Goal: Task Accomplishment & Management: Complete application form

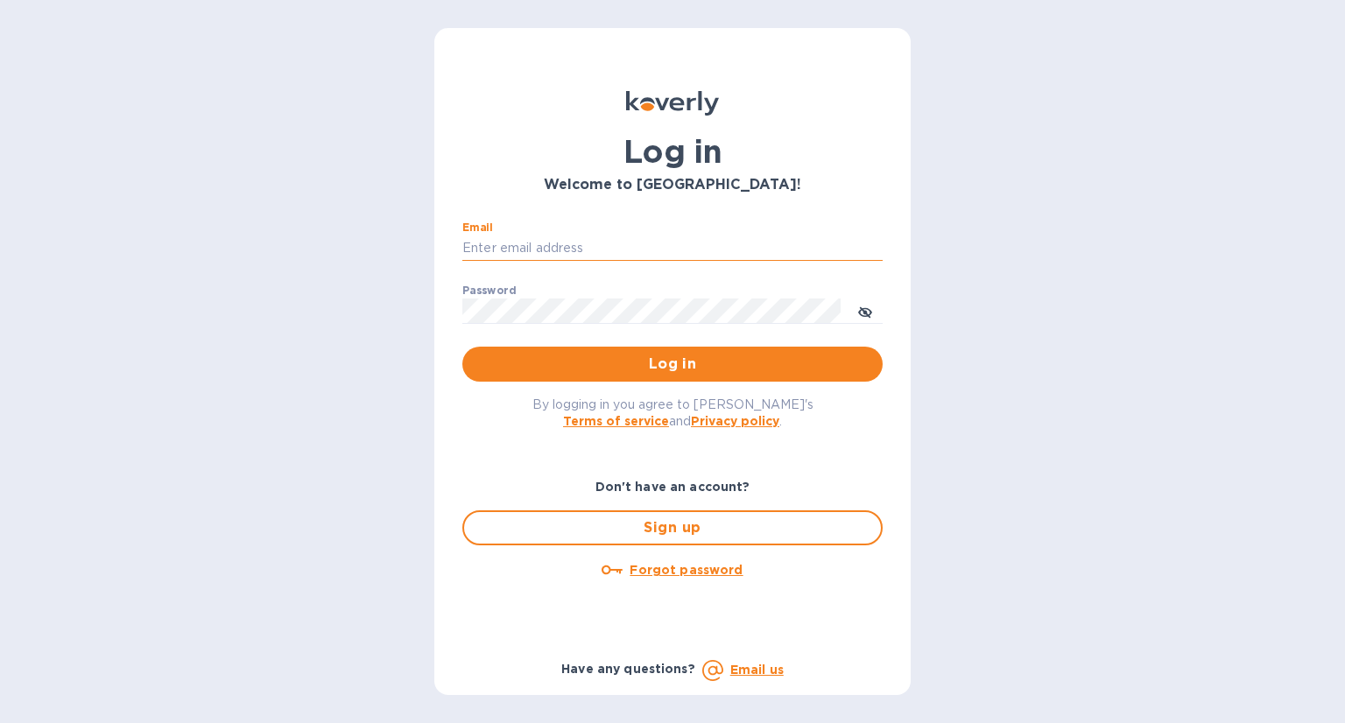
click at [578, 247] on input "Email" at bounding box center [672, 249] width 420 height 26
type input "[PERSON_NAME][DOMAIN_NAME][EMAIL_ADDRESS][DOMAIN_NAME]"
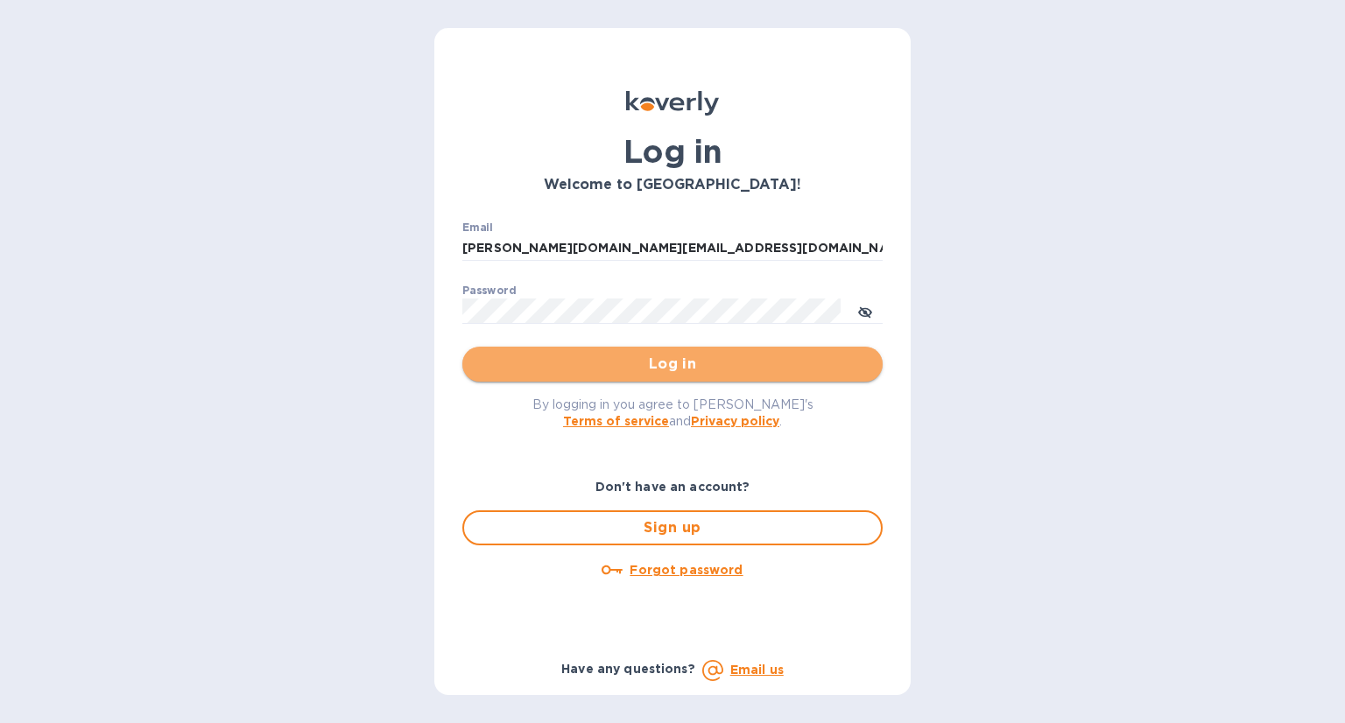
click at [694, 368] on span "Log in" at bounding box center [672, 364] width 392 height 21
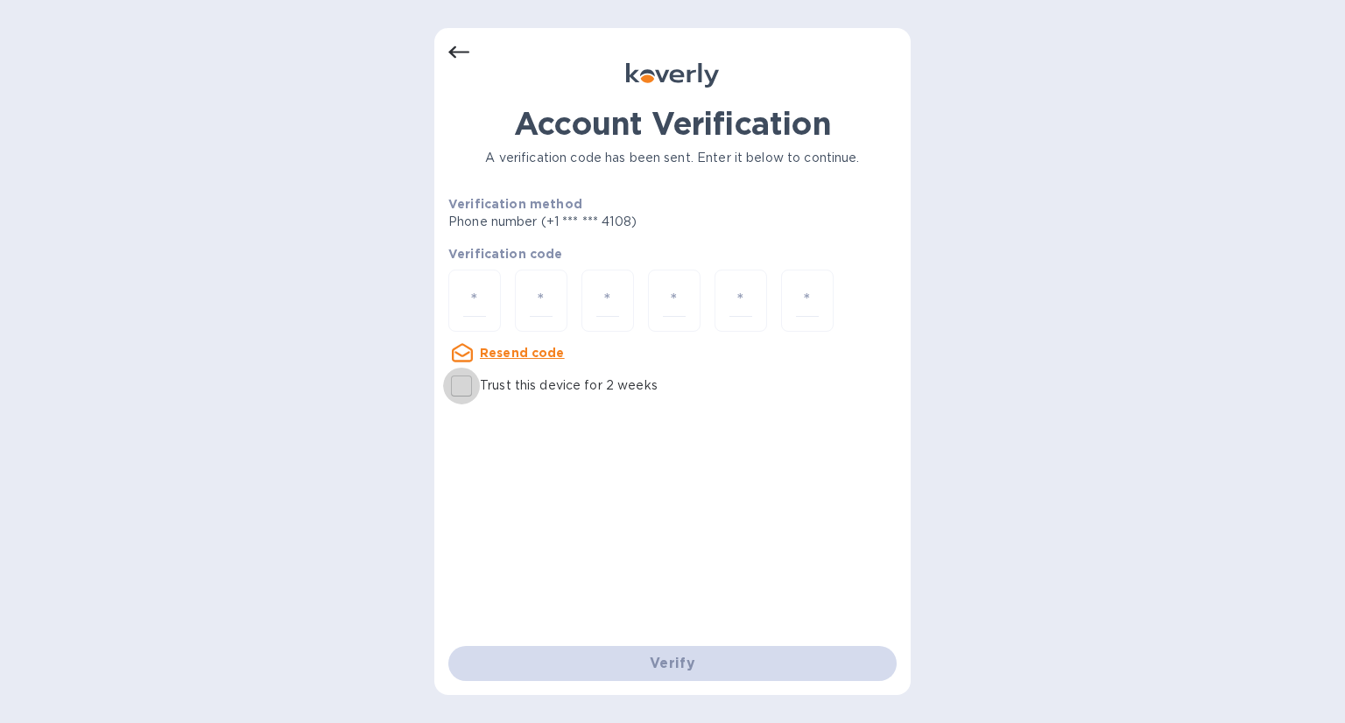
click at [461, 382] on input "Trust this device for 2 weeks" at bounding box center [461, 386] width 37 height 37
checkbox input "true"
click at [468, 298] on input "number" at bounding box center [474, 301] width 23 height 32
paste input "9"
type input "9"
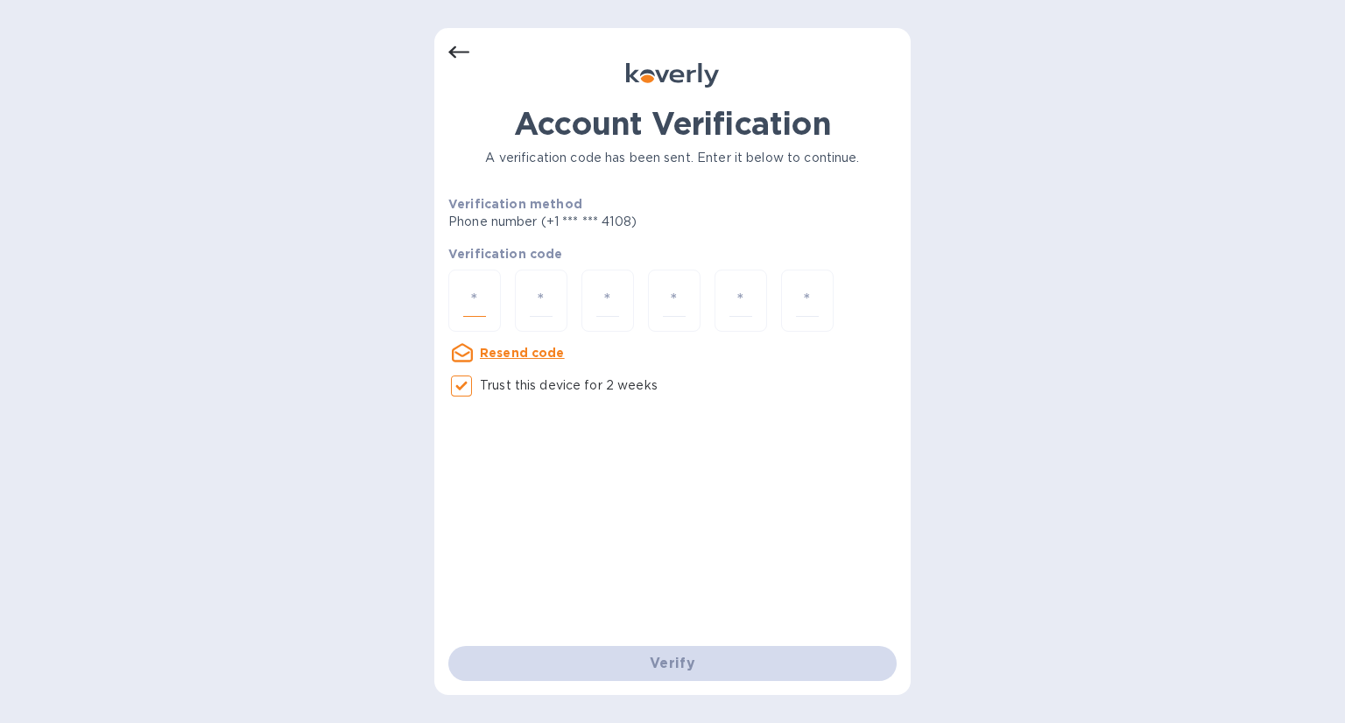
type input "8"
type input "1"
type input "6"
type input "1"
type input "7"
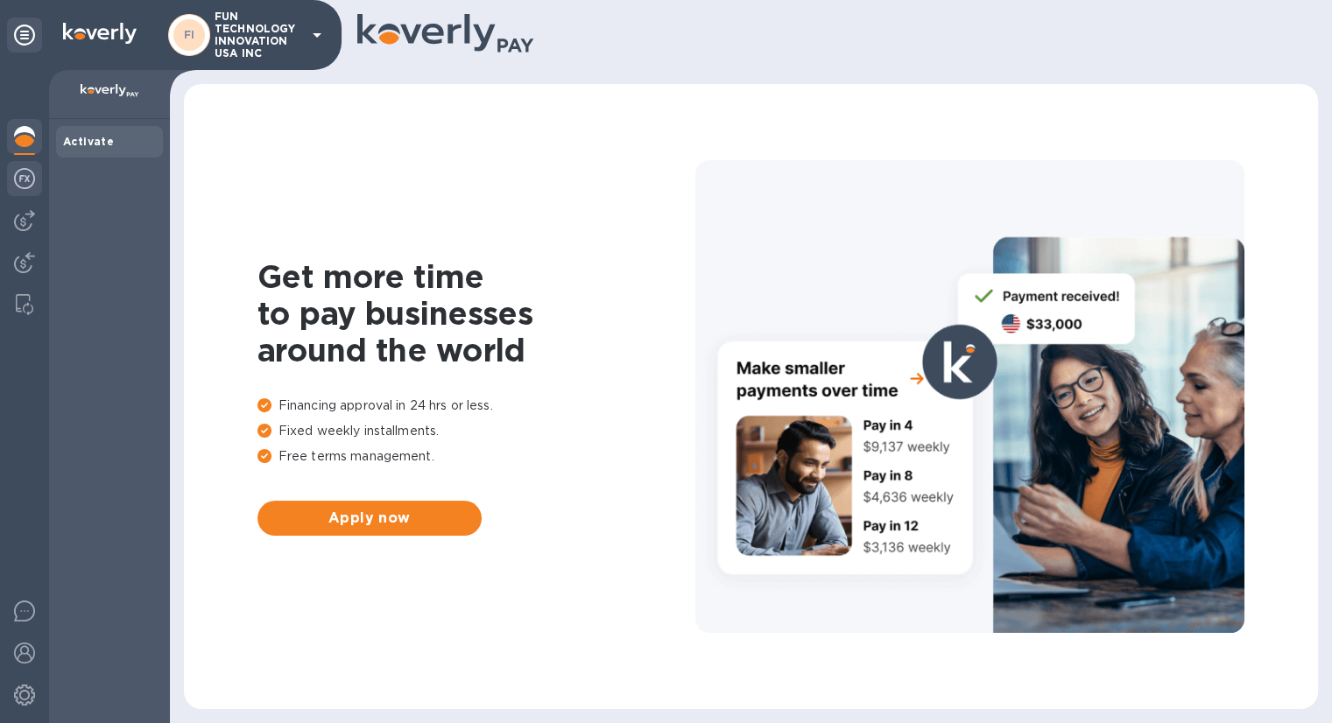
click at [17, 184] on img at bounding box center [24, 178] width 21 height 21
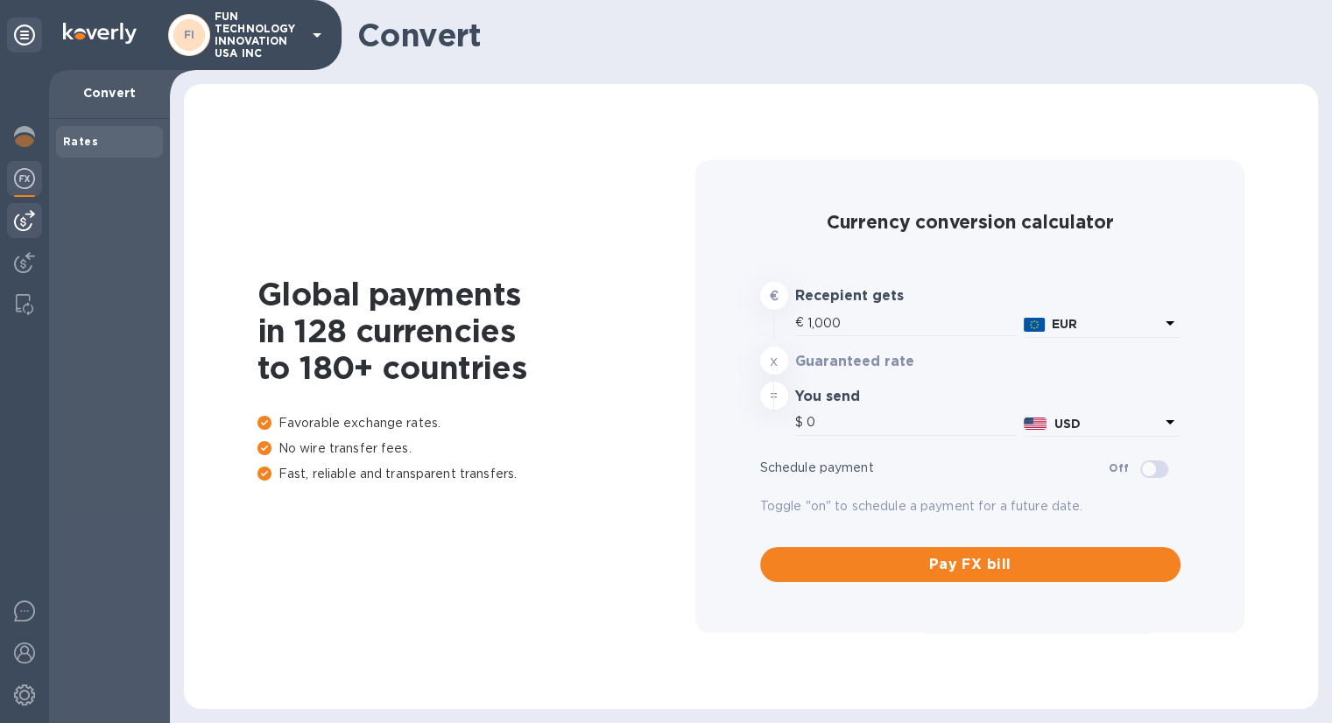
click at [22, 222] on img at bounding box center [24, 220] width 21 height 21
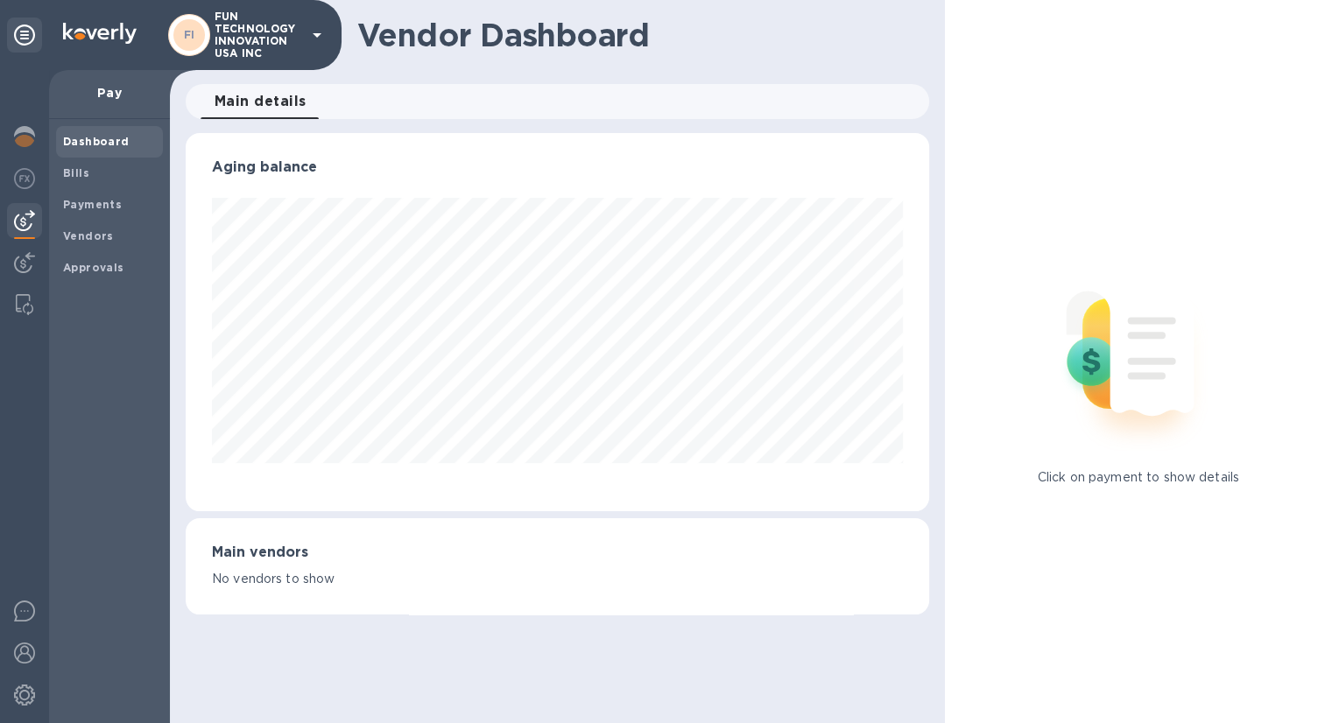
scroll to position [378, 743]
click at [108, 231] on b "Vendors" at bounding box center [88, 235] width 51 height 13
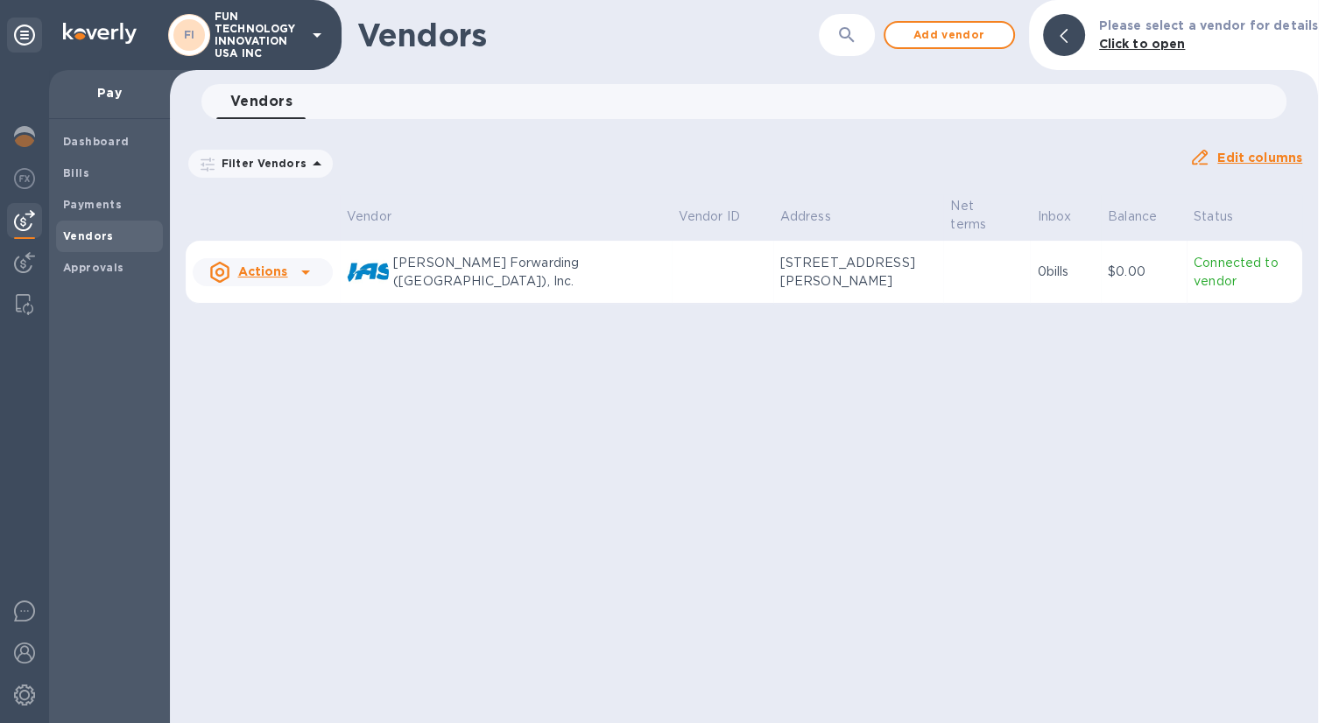
click at [263, 264] on u "Actions" at bounding box center [262, 271] width 50 height 14
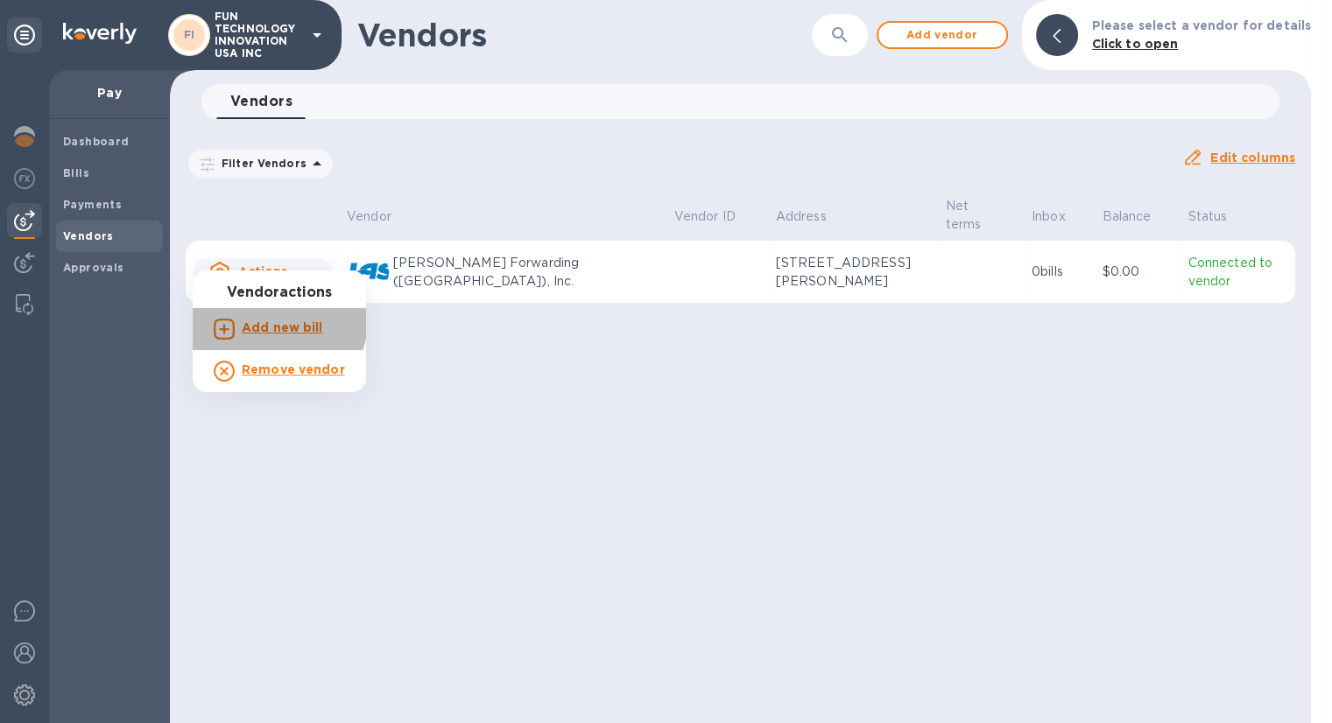
click at [271, 320] on b "Add new bill" at bounding box center [282, 327] width 81 height 14
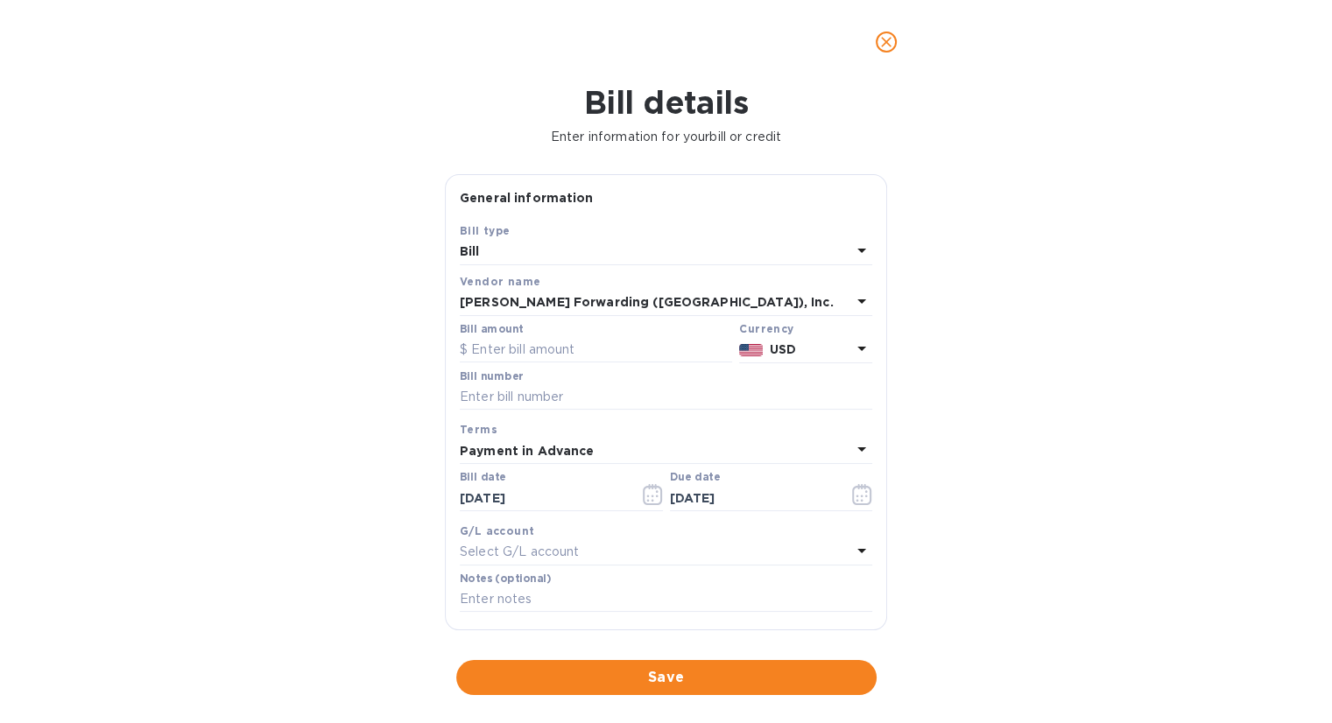
type input "09/23/2025"
click at [532, 349] on input "text" at bounding box center [596, 350] width 272 height 26
type input "175"
click at [539, 400] on input "text" at bounding box center [666, 397] width 412 height 26
paste input "MIA59150534"
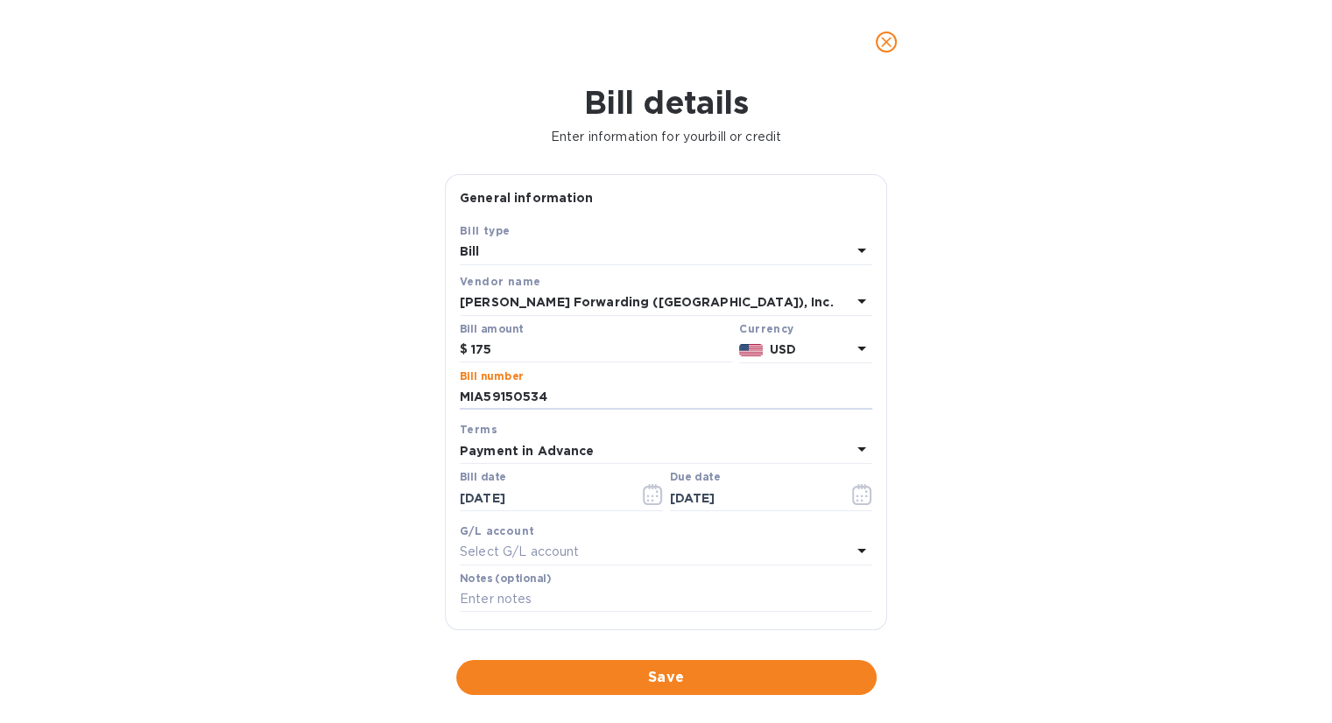
type input "MIA59150534"
click at [208, 475] on div "Bill details Enter information for your bill or credit General information Save…" at bounding box center [666, 403] width 1332 height 639
click at [655, 495] on icon "button" at bounding box center [653, 494] width 20 height 21
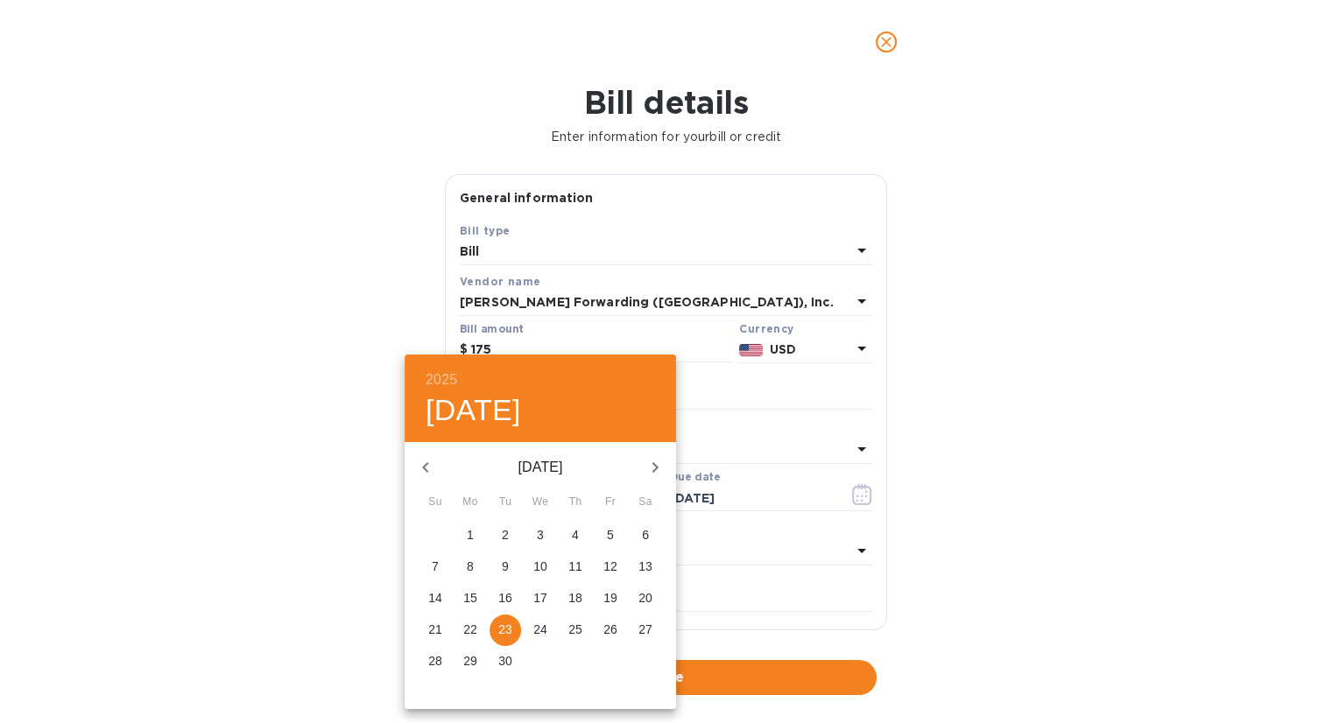
click at [1166, 517] on div at bounding box center [666, 361] width 1332 height 723
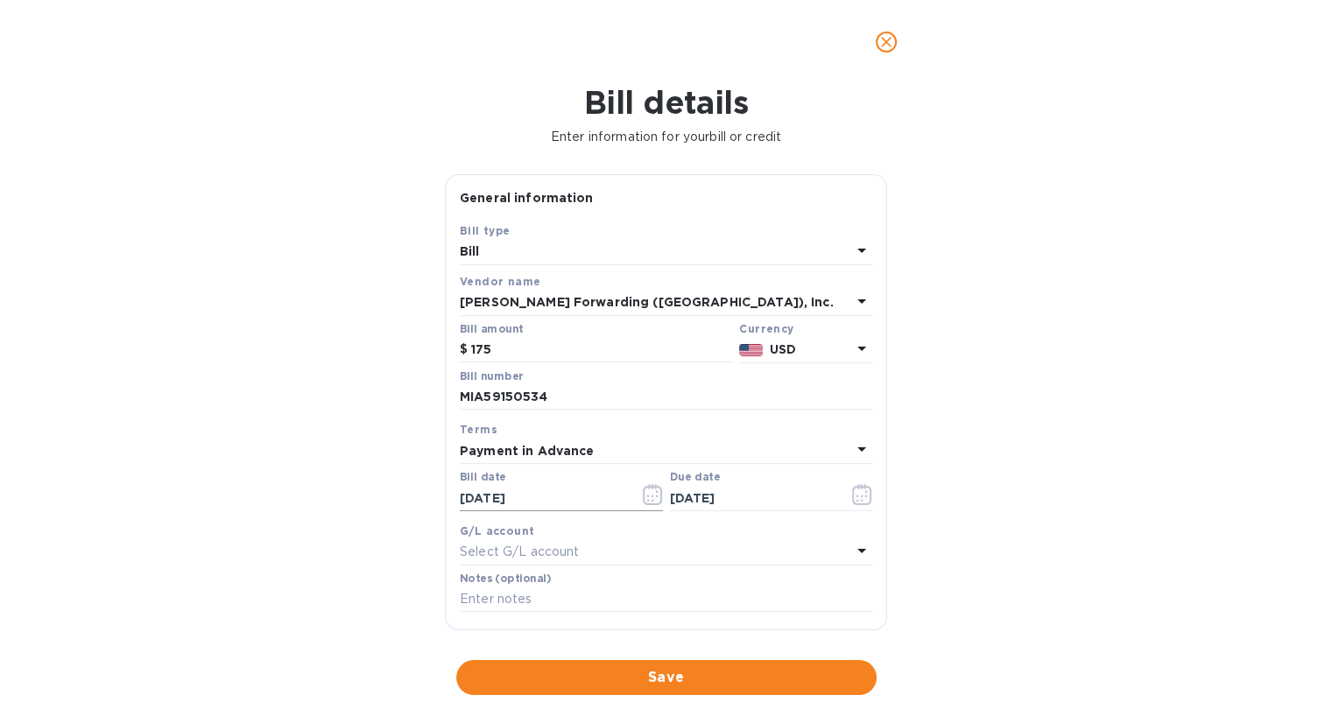
click at [646, 497] on icon "button" at bounding box center [647, 496] width 3 height 3
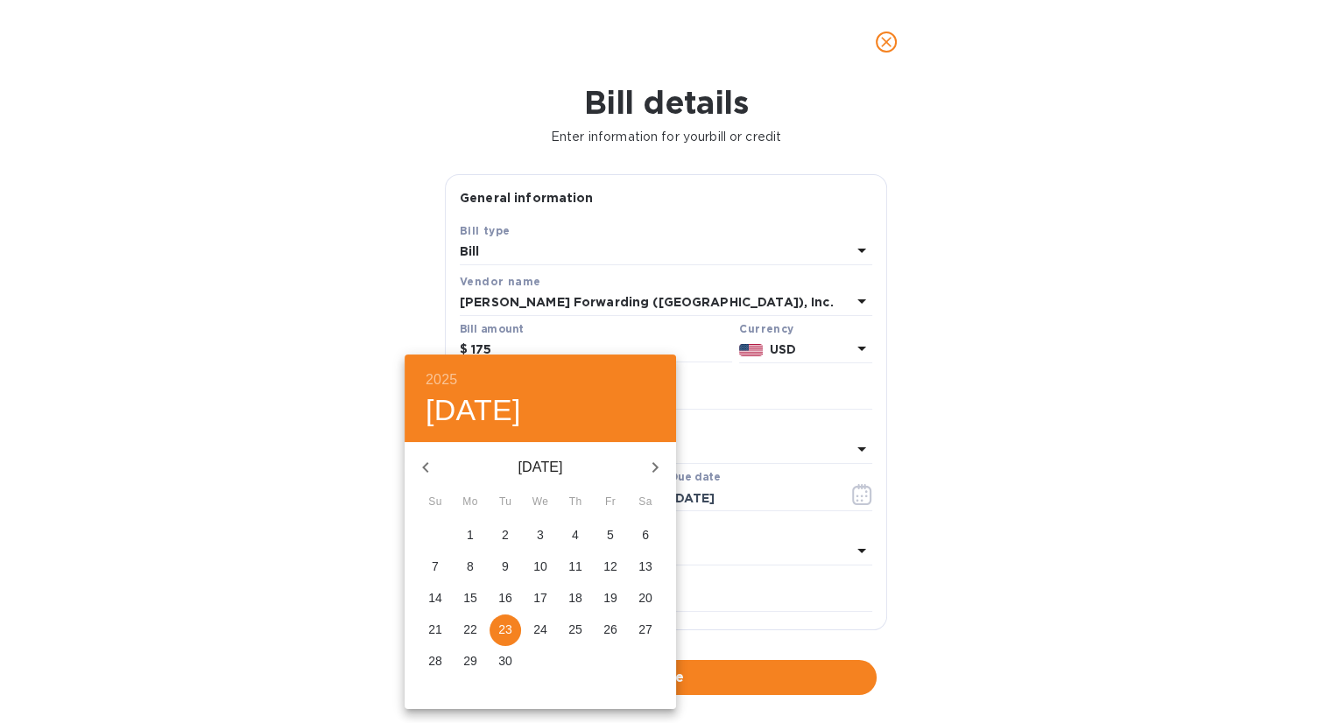
click at [609, 600] on p "19" at bounding box center [610, 598] width 14 height 18
type input "09/19/2025"
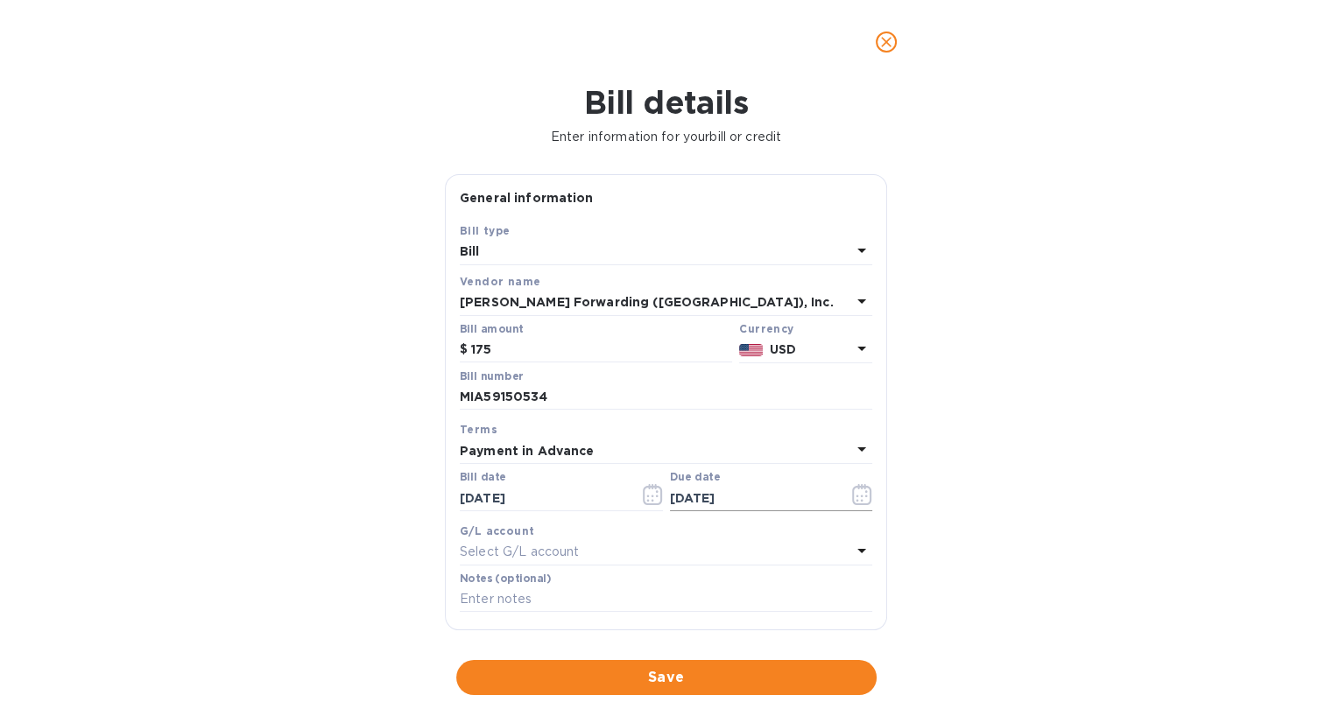
click at [856, 491] on icon "button" at bounding box center [862, 494] width 20 height 21
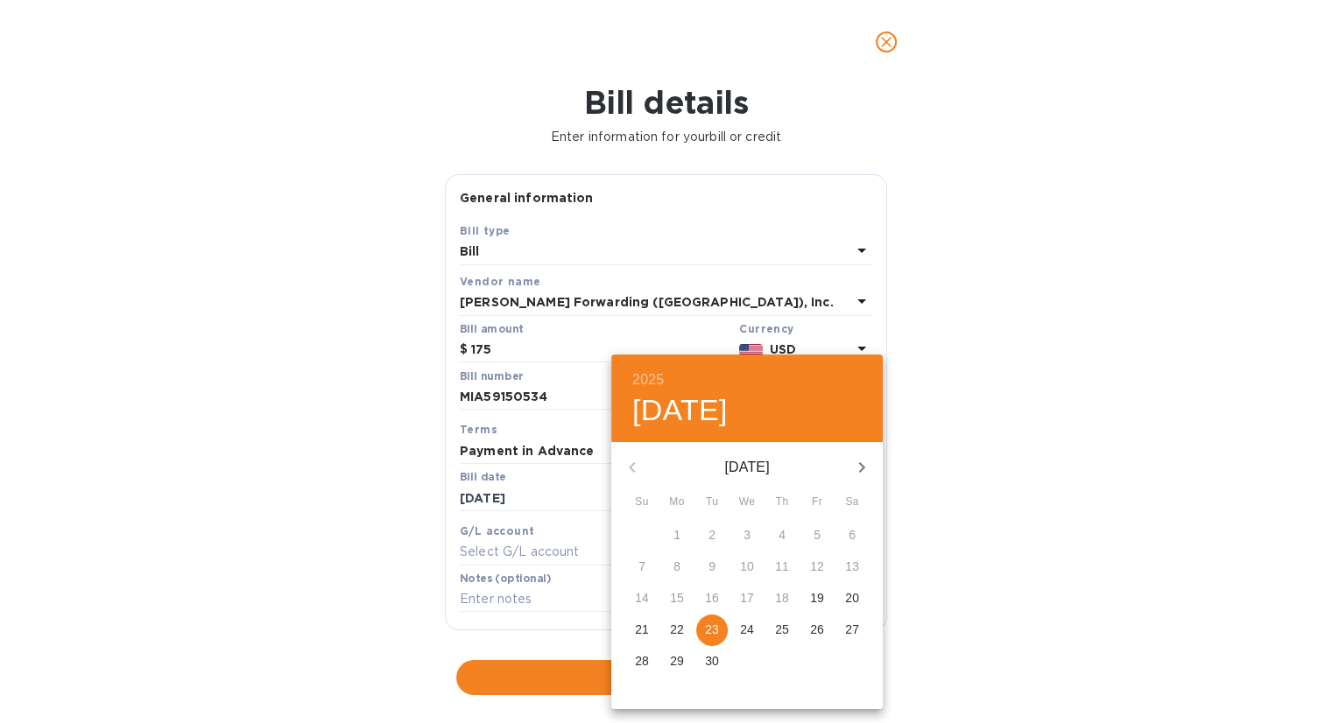
click at [826, 599] on span "19" at bounding box center [817, 598] width 32 height 18
type input "09/19/2025"
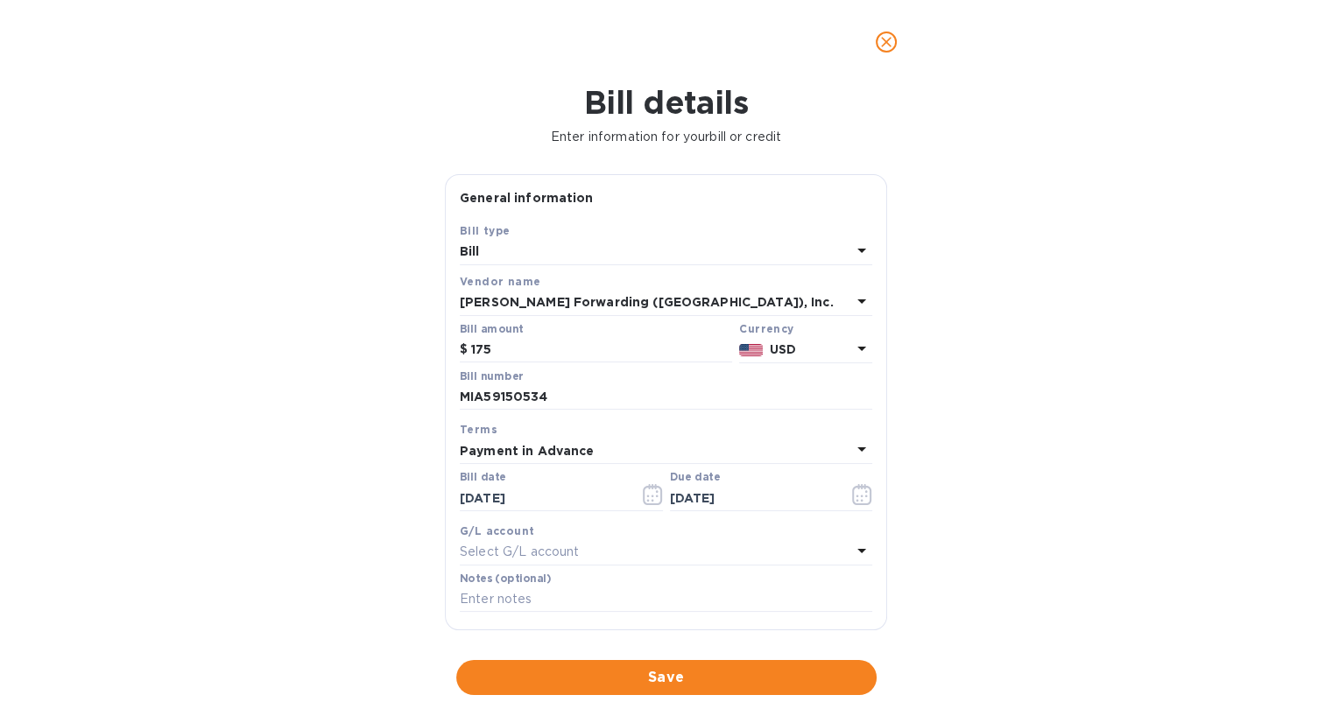
click at [843, 551] on div "Select G/L account" at bounding box center [655, 552] width 391 height 25
click at [843, 551] on div "Accounts No options" at bounding box center [666, 624] width 412 height 171
click at [832, 597] on icon at bounding box center [838, 601] width 14 height 14
click at [949, 591] on div "Bill details Enter information for your bill or credit General information Save…" at bounding box center [666, 403] width 1332 height 639
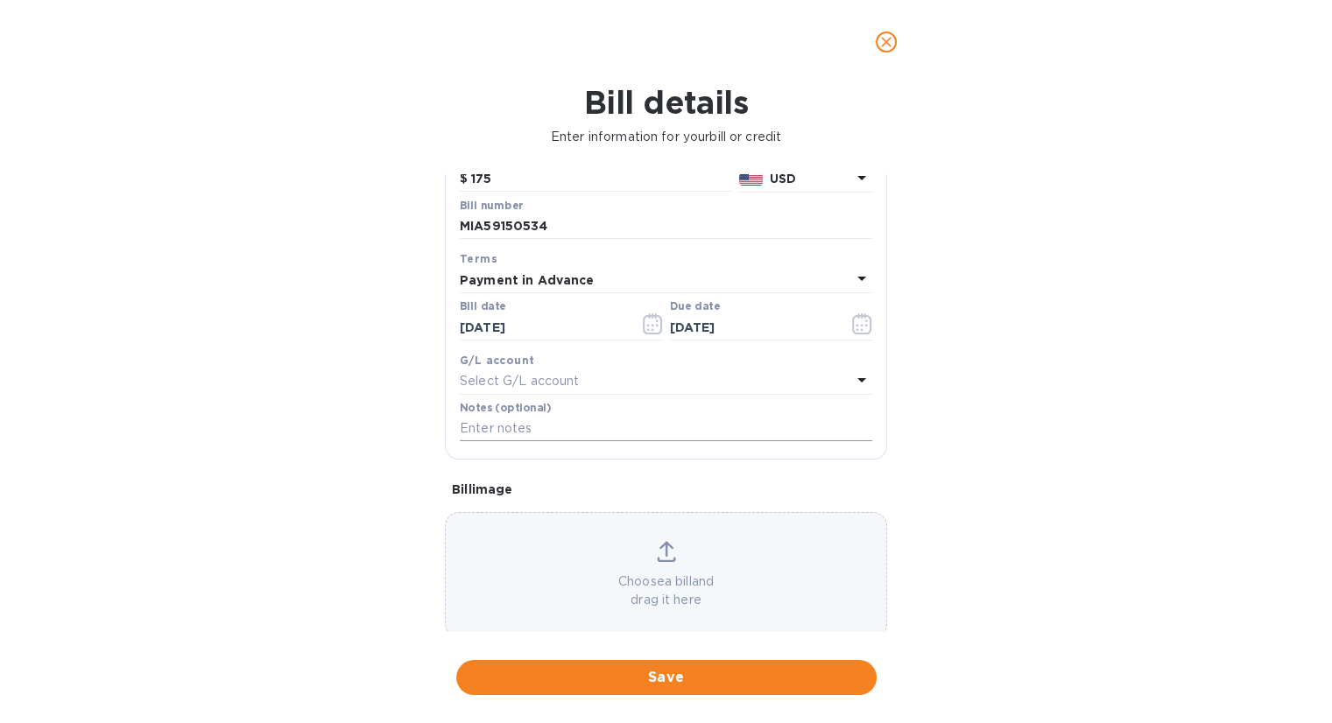
scroll to position [200, 0]
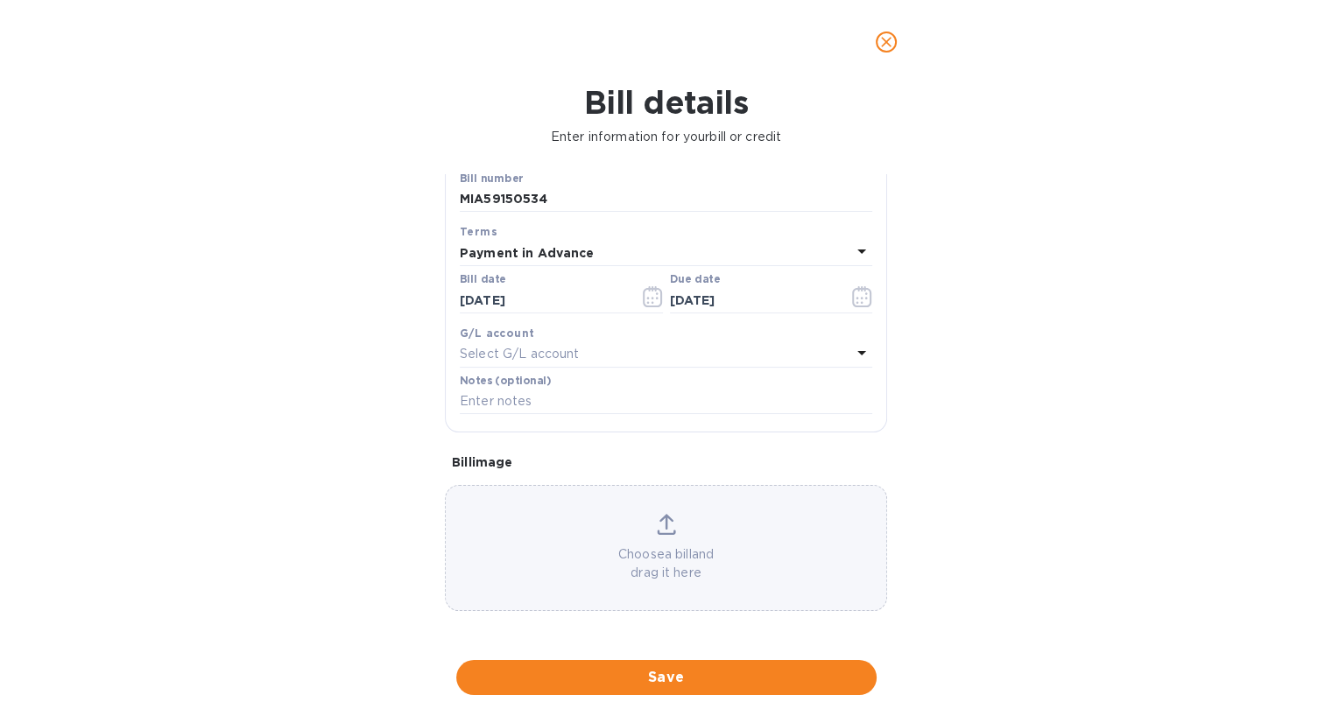
click at [666, 520] on icon at bounding box center [666, 524] width 19 height 21
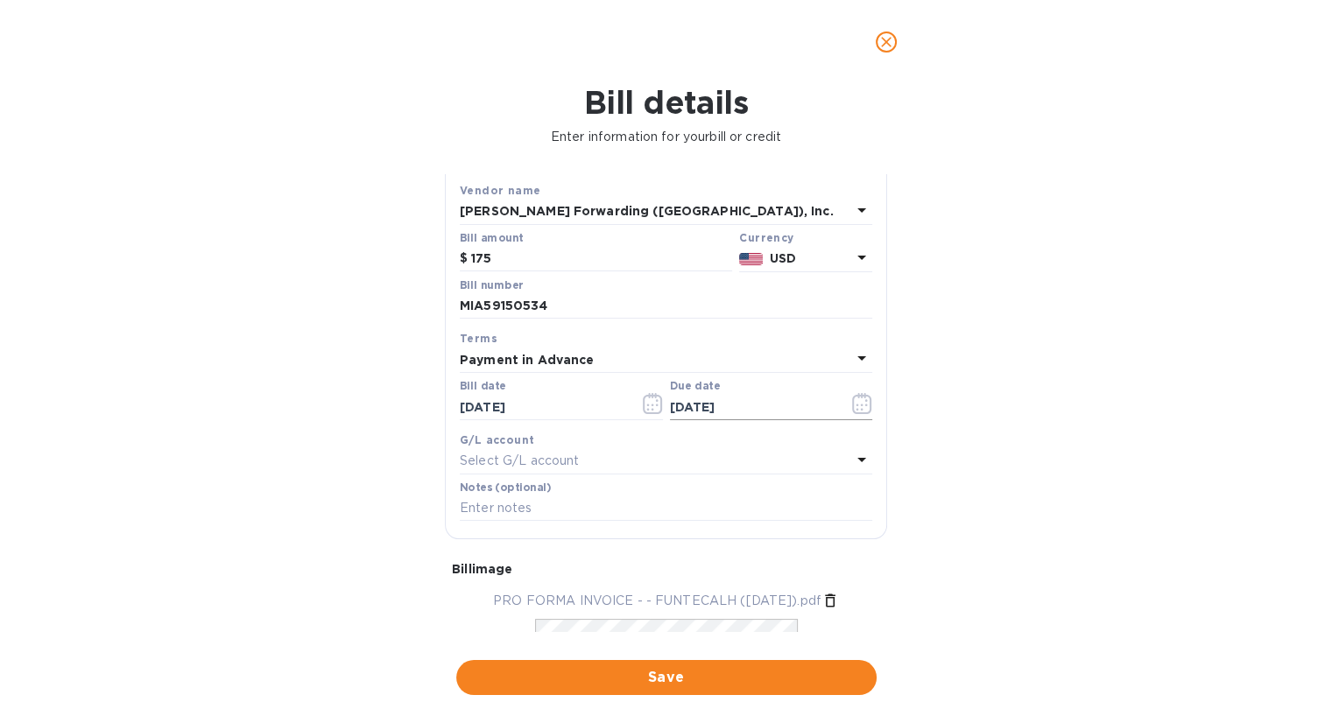
scroll to position [116, 0]
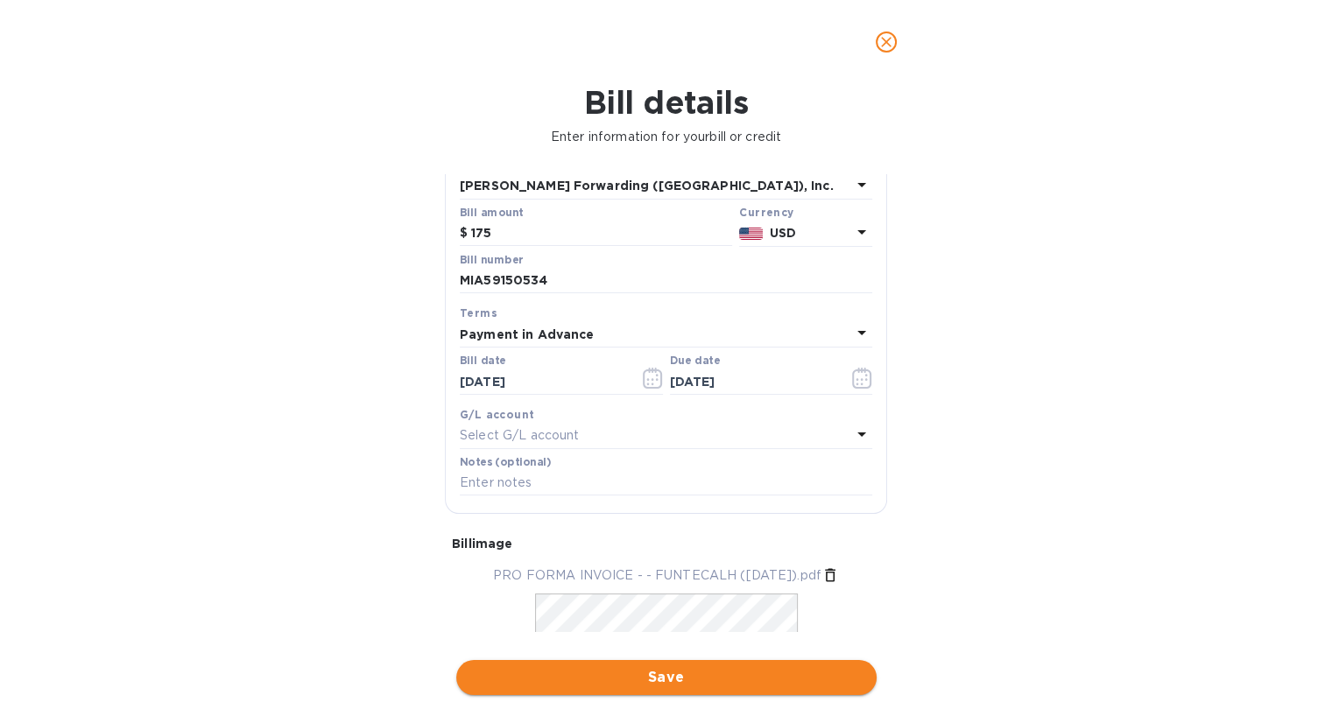
click at [694, 677] on span "Save" at bounding box center [666, 677] width 392 height 21
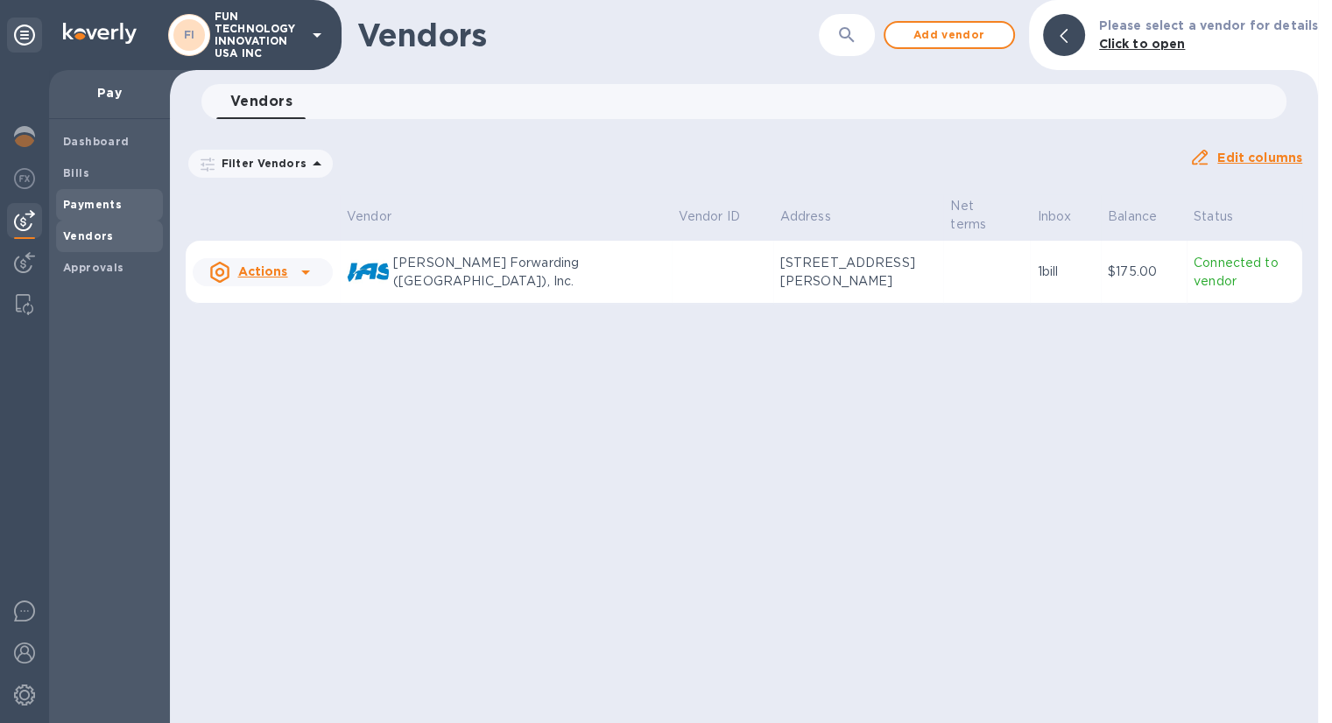
click at [93, 200] on b "Payments" at bounding box center [92, 204] width 59 height 13
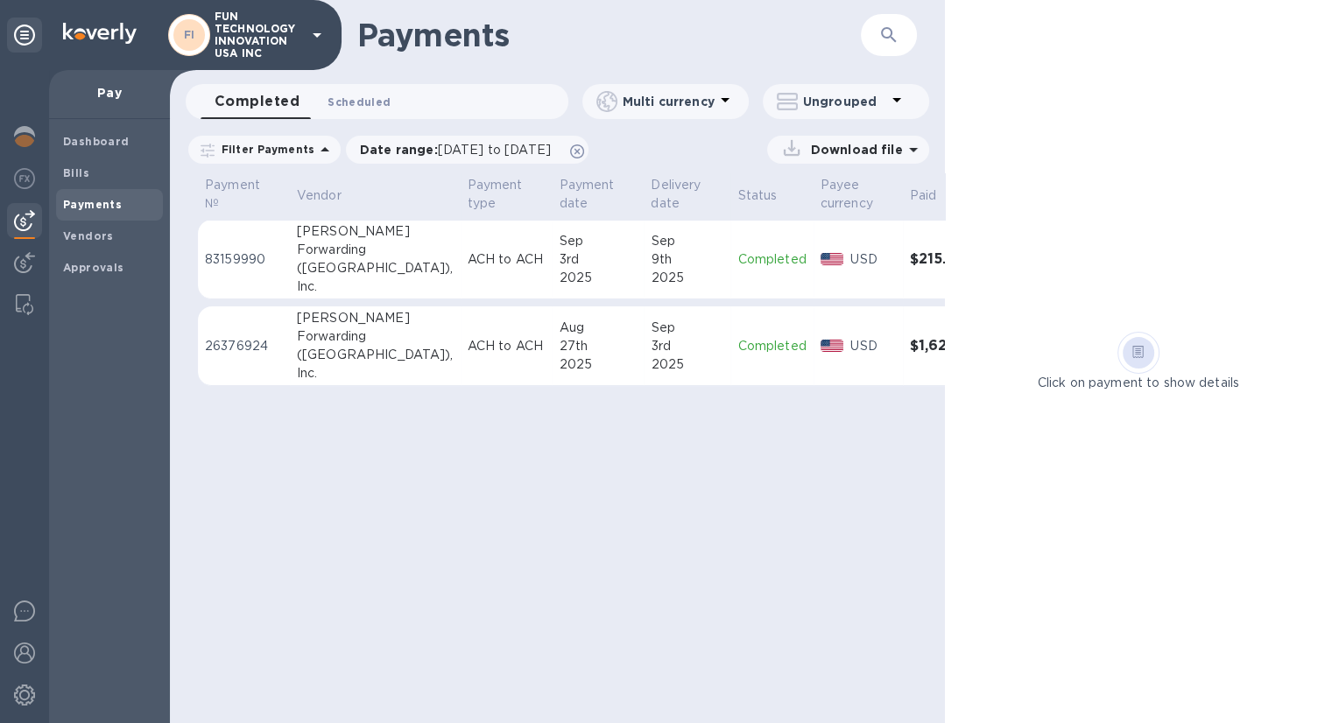
click at [343, 102] on span "Scheduled 0" at bounding box center [359, 102] width 63 height 18
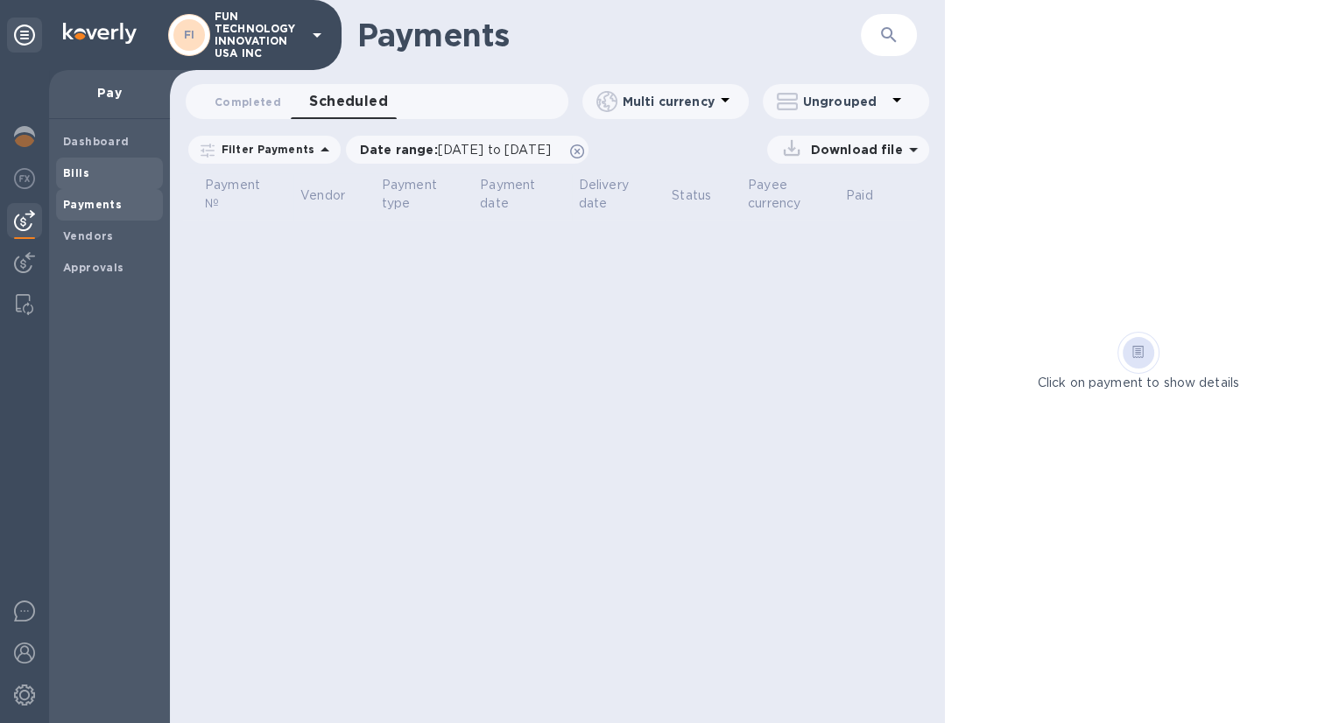
click at [91, 172] on span "Bills" at bounding box center [109, 174] width 93 height 18
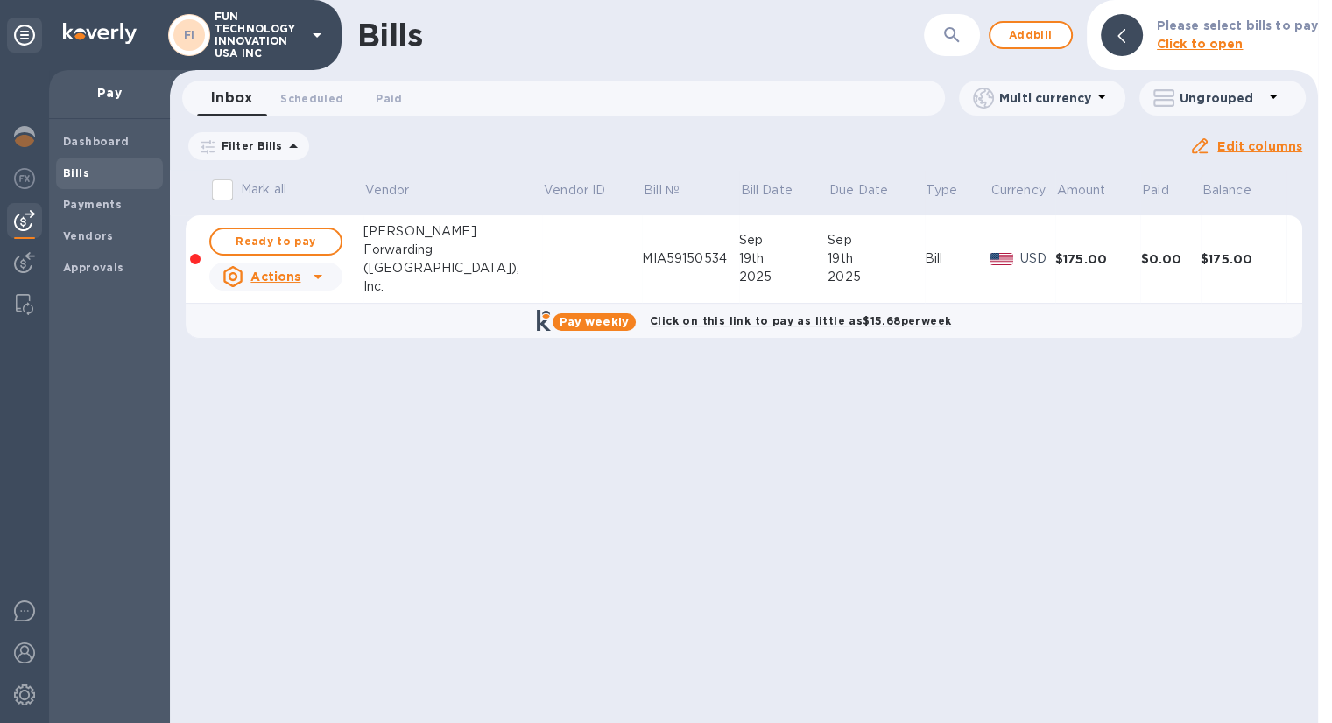
click at [310, 280] on icon at bounding box center [317, 276] width 21 height 21
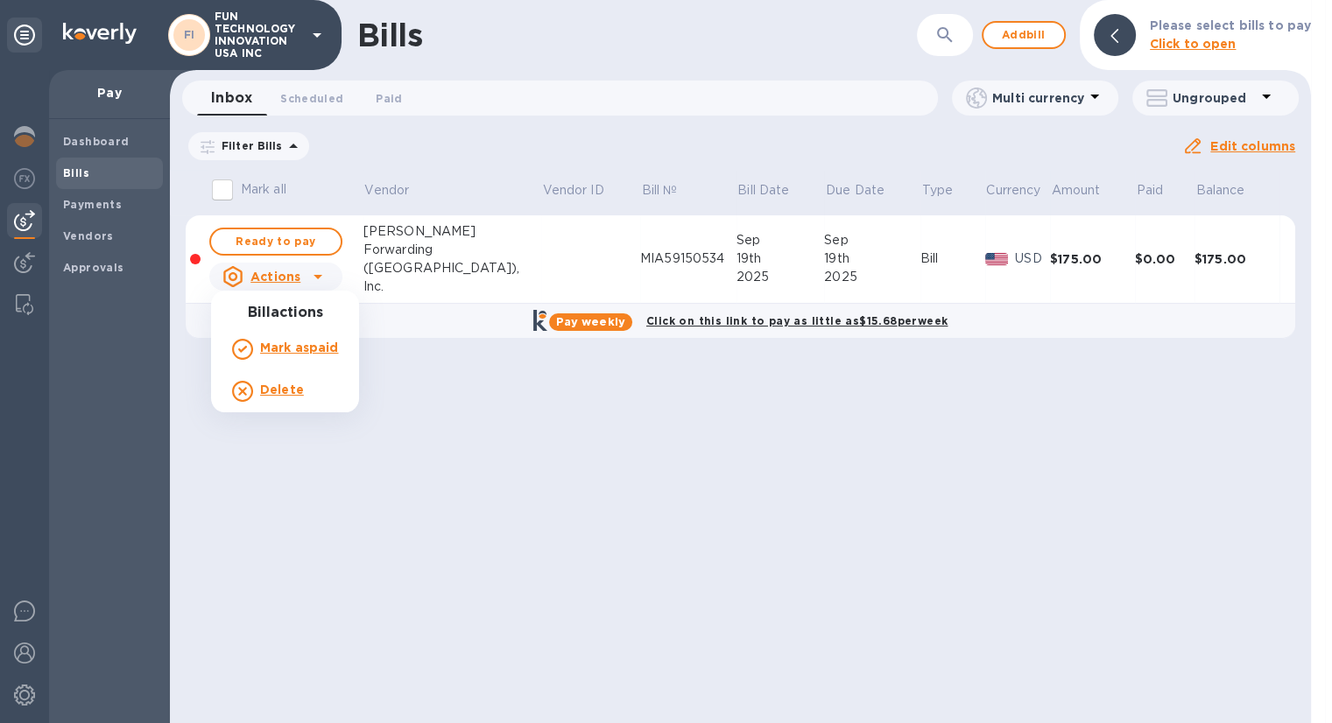
click at [310, 280] on div at bounding box center [666, 361] width 1332 height 723
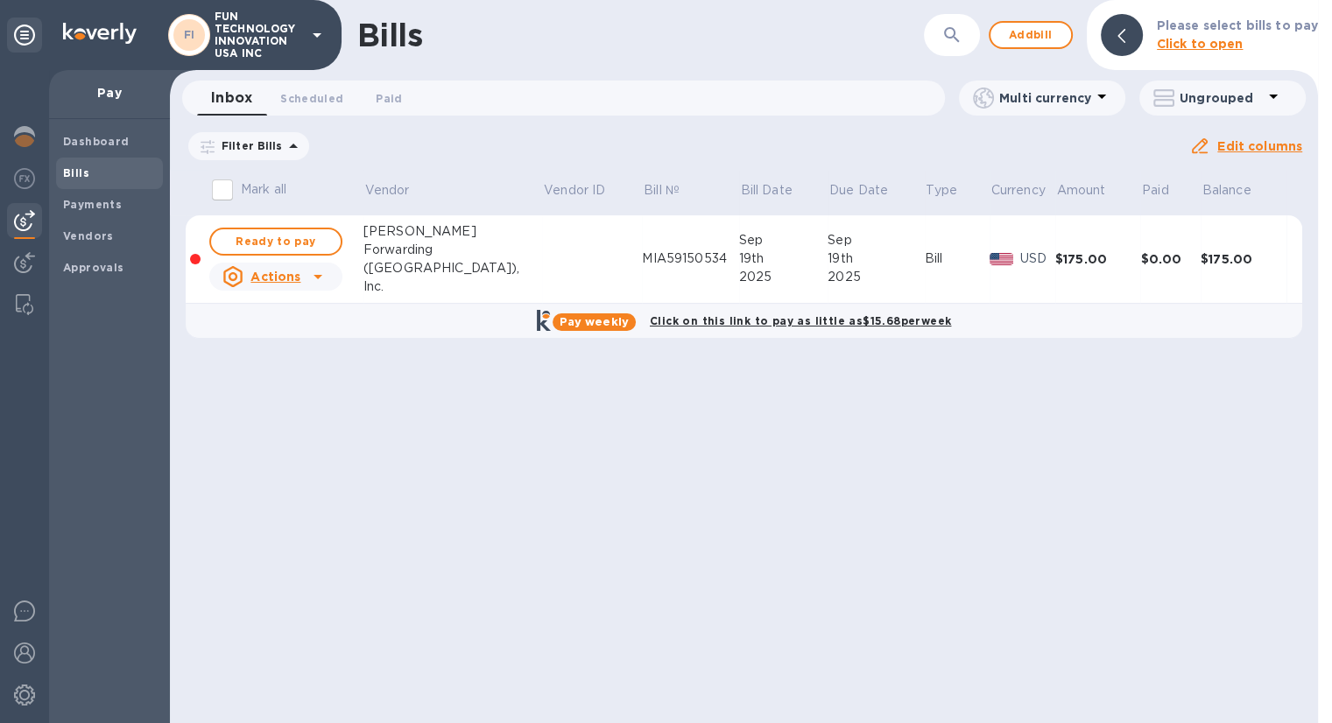
click at [1238, 271] on td "$175.00" at bounding box center [1244, 259] width 86 height 88
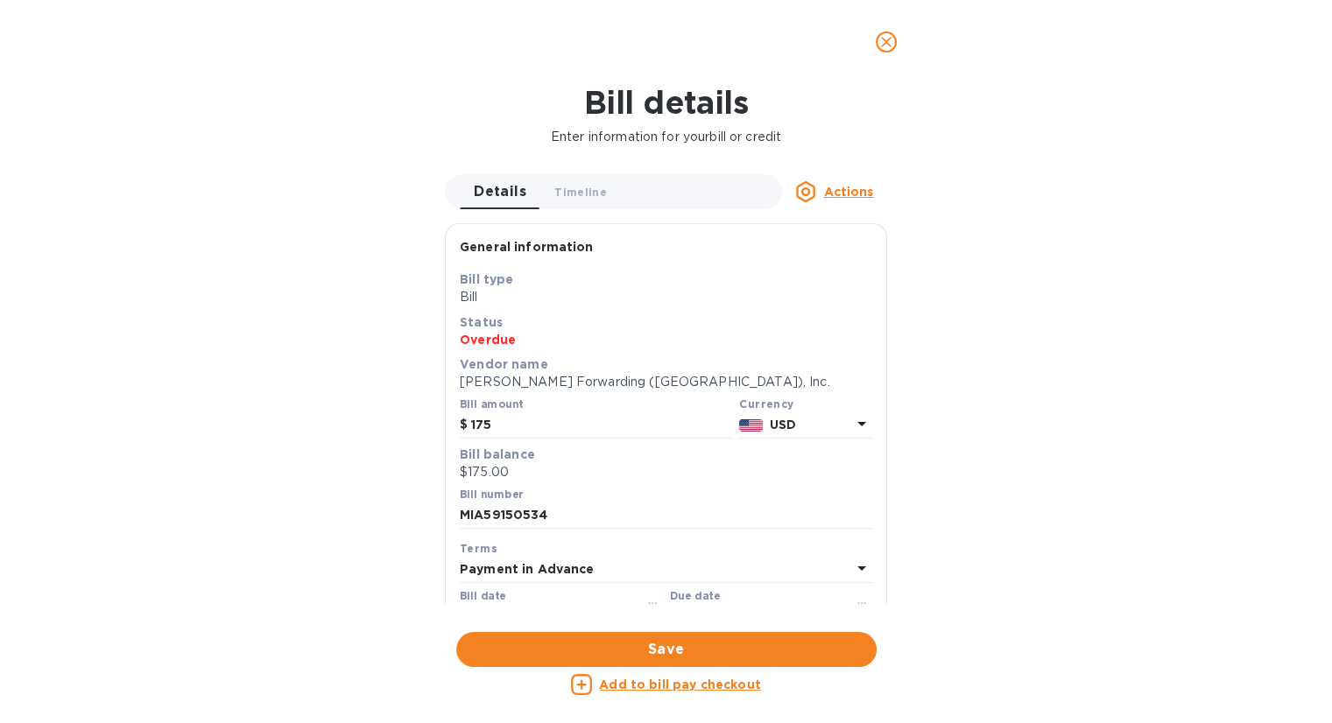
click at [891, 34] on icon "close" at bounding box center [886, 42] width 18 height 18
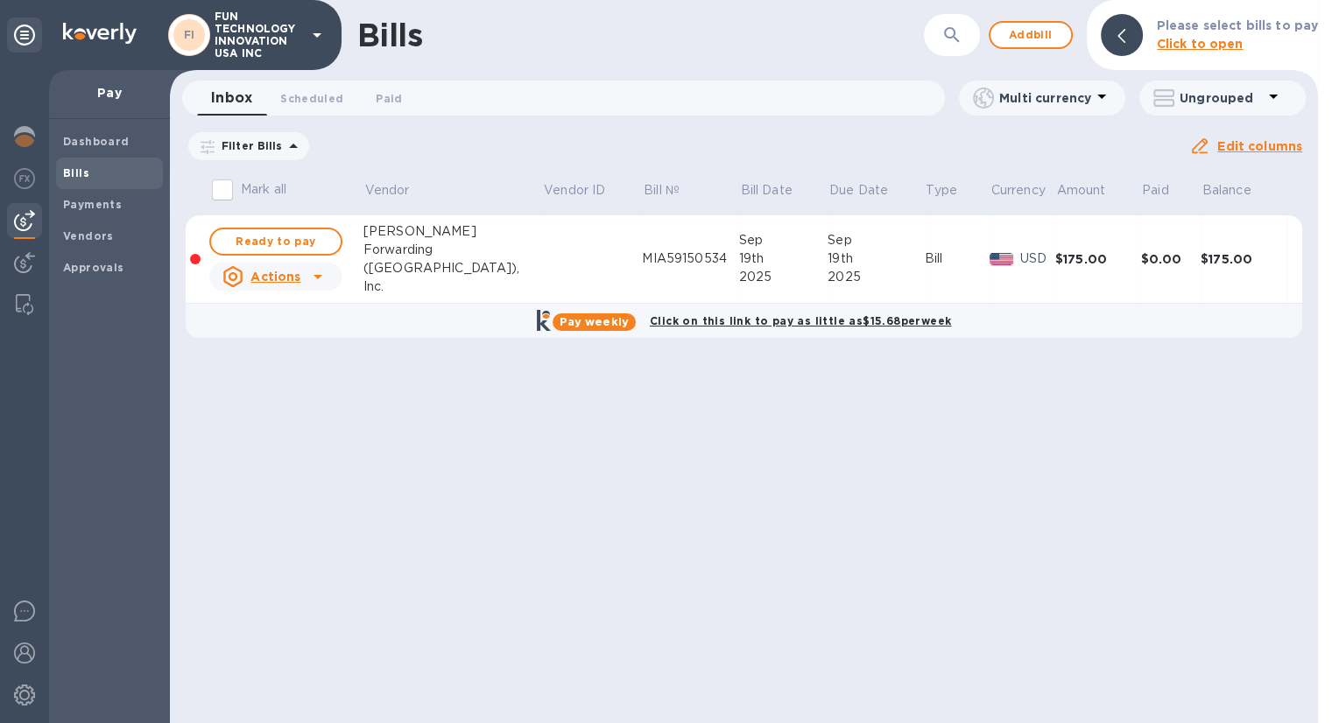
click at [1240, 504] on div "Bills ​ Add bill Please select bills to pay Click to open Inbox 0 Scheduled 0 P…" at bounding box center [744, 361] width 1148 height 723
click at [642, 257] on div "MIA59150534" at bounding box center [690, 259] width 96 height 18
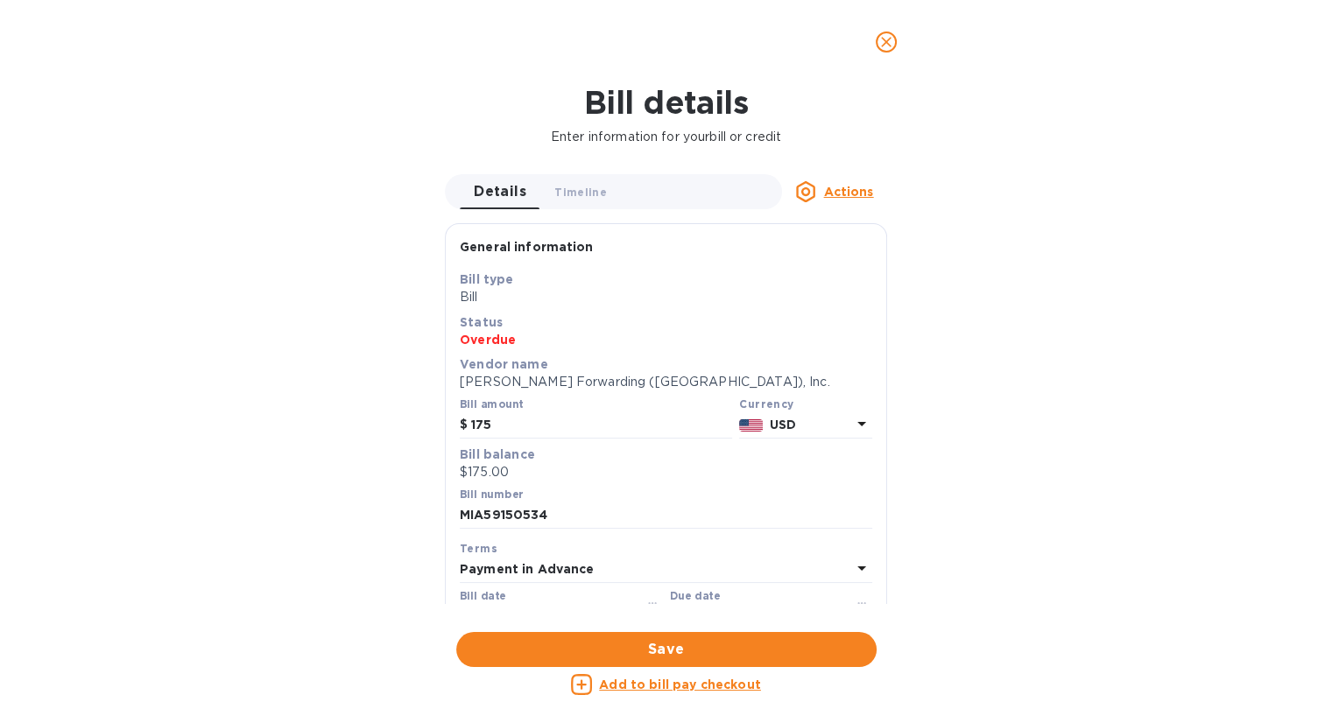
click at [725, 687] on u "Add to bill pay checkout" at bounding box center [680, 685] width 162 height 14
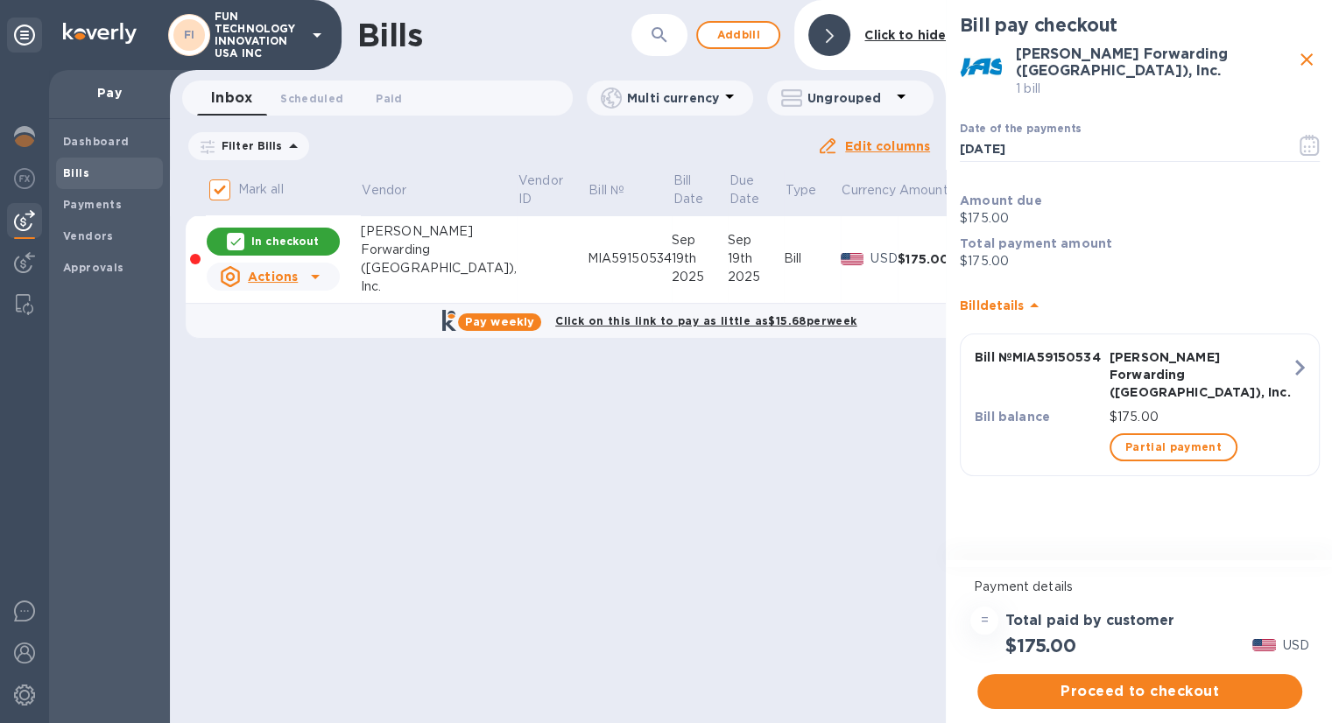
scroll to position [14, 0]
click at [1180, 681] on span "Proceed to checkout" at bounding box center [1139, 691] width 297 height 21
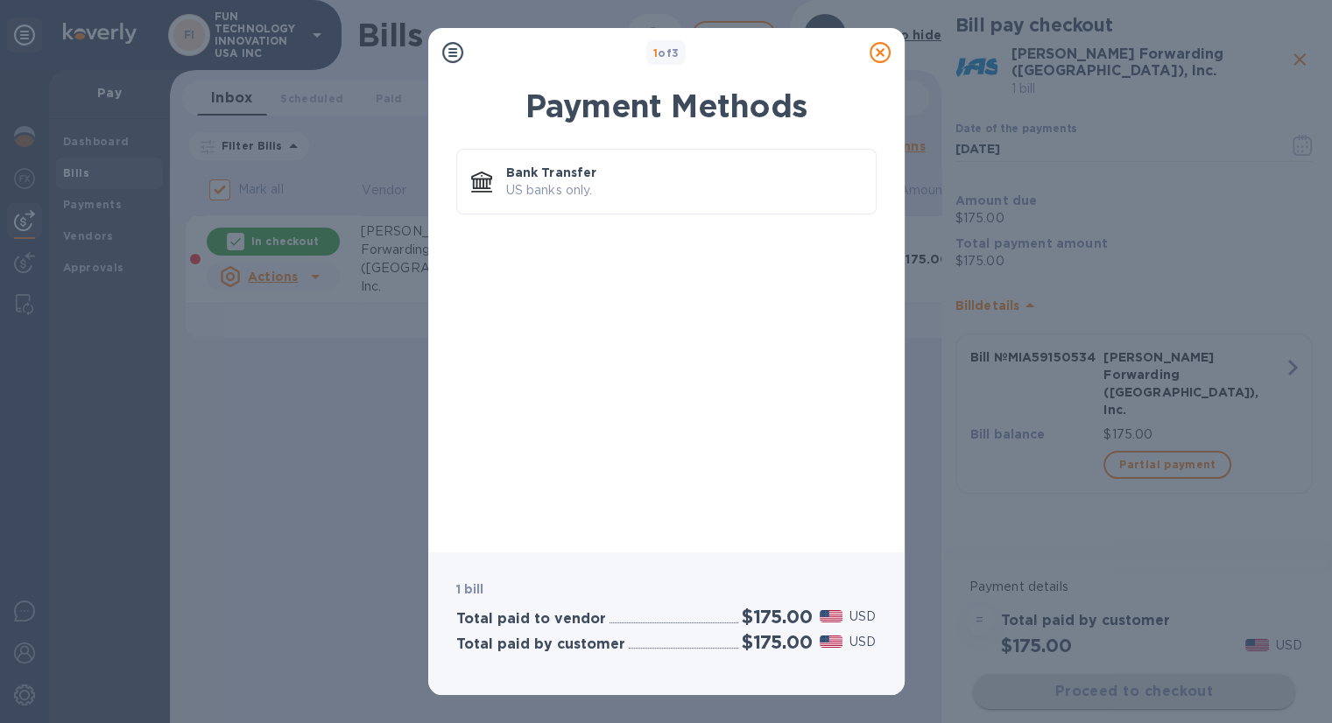
scroll to position [0, 0]
click at [575, 190] on p "US banks only." at bounding box center [684, 190] width 356 height 18
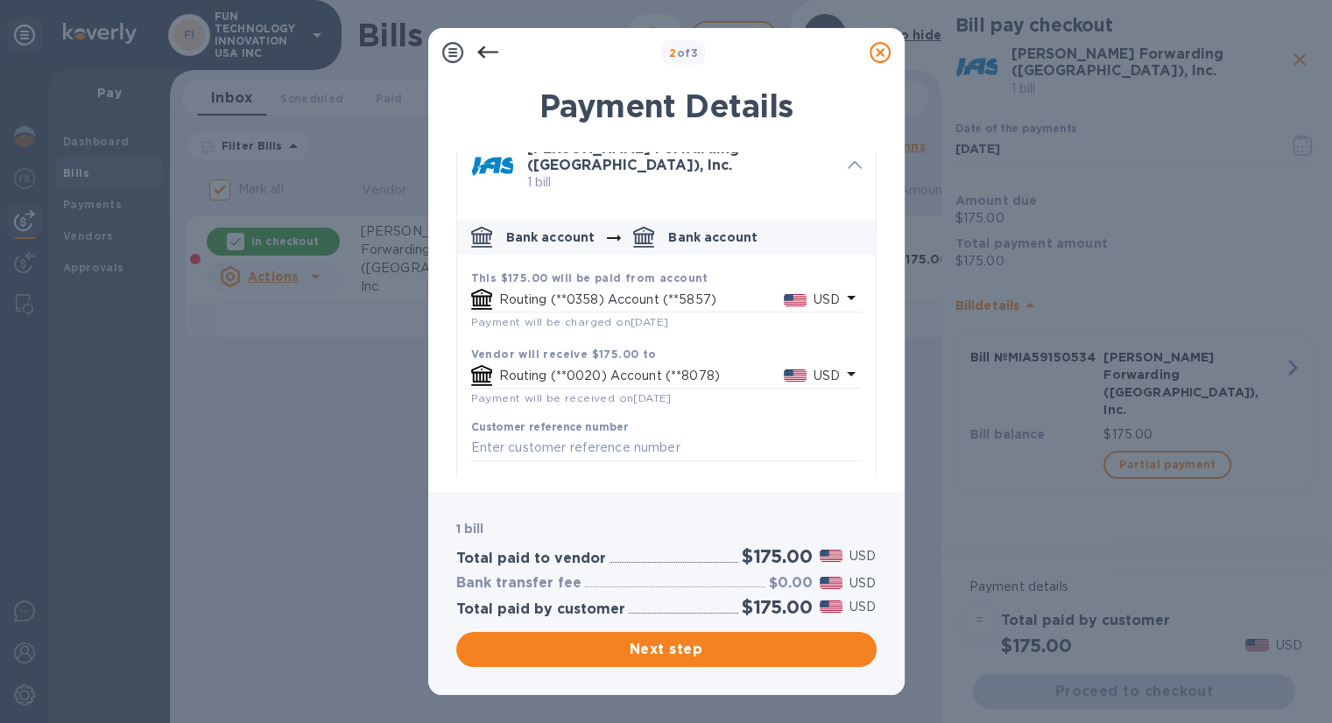
scroll to position [39, 0]
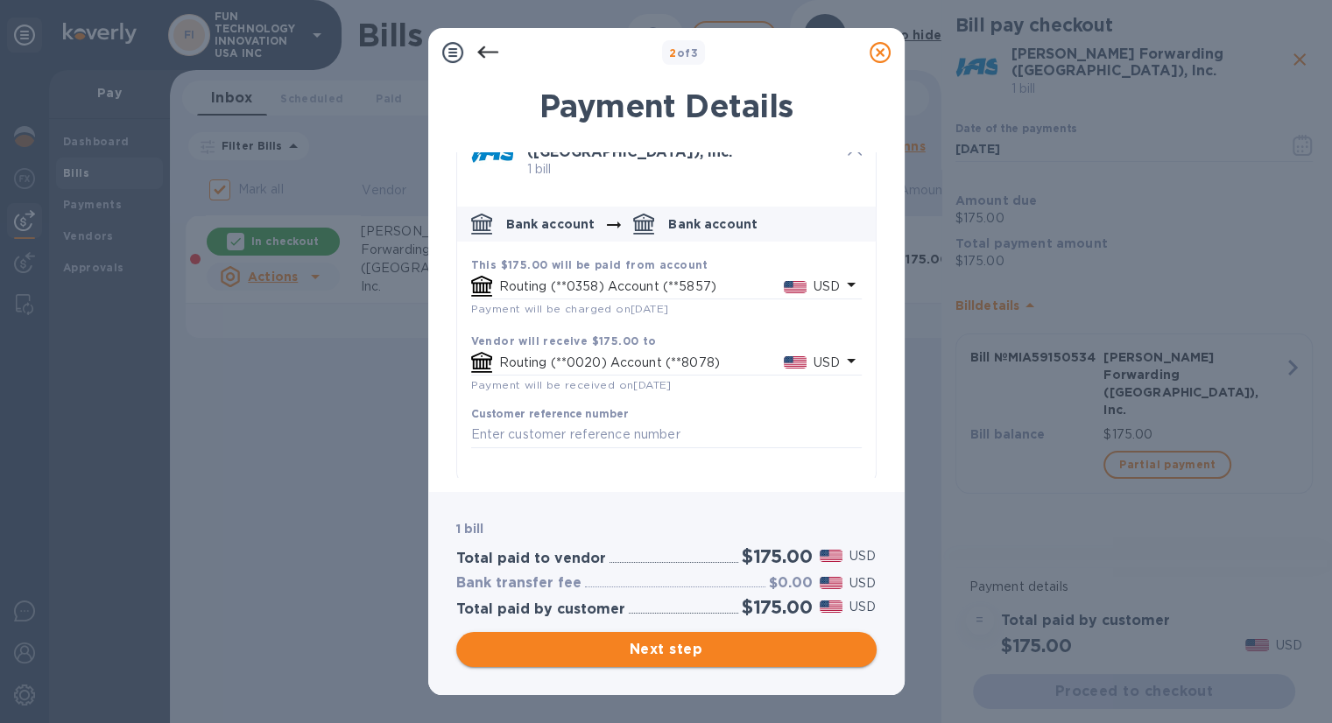
click at [744, 647] on span "Next step" at bounding box center [666, 649] width 392 height 21
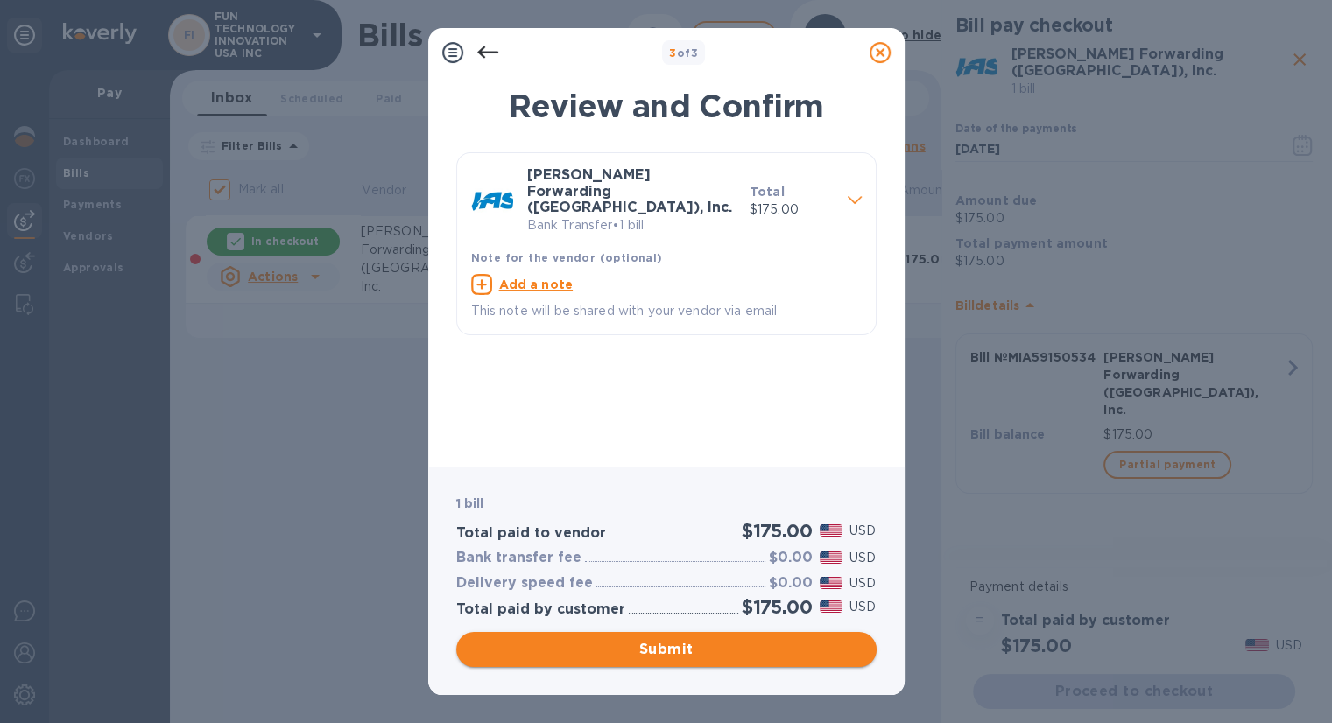
click at [708, 647] on span "Submit" at bounding box center [666, 649] width 392 height 21
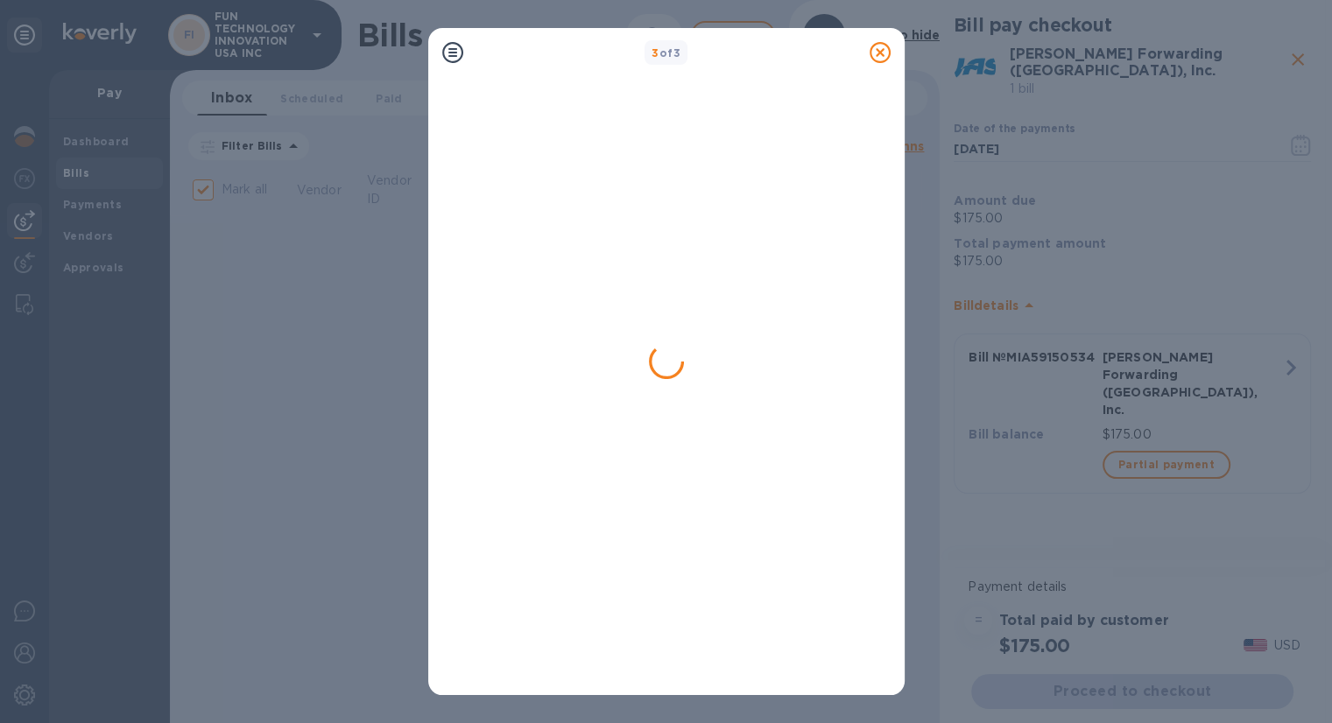
checkbox input "false"
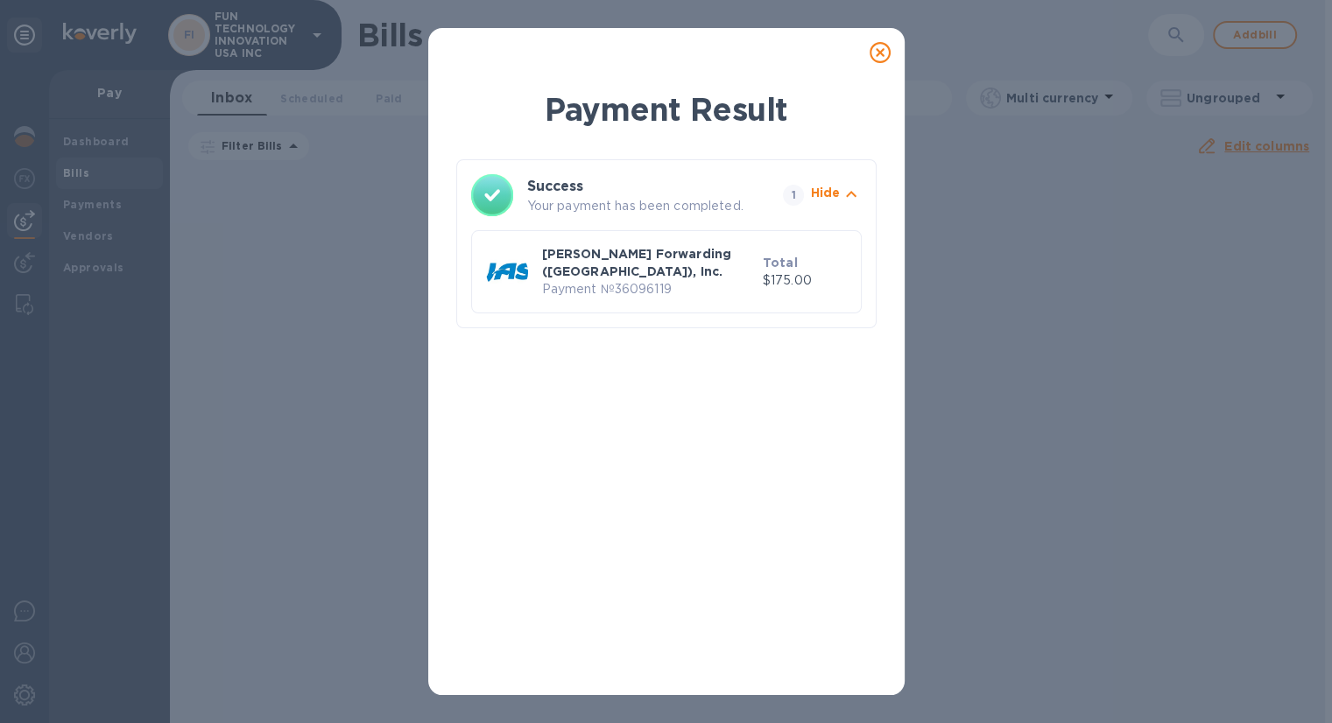
click at [881, 50] on icon at bounding box center [880, 52] width 21 height 21
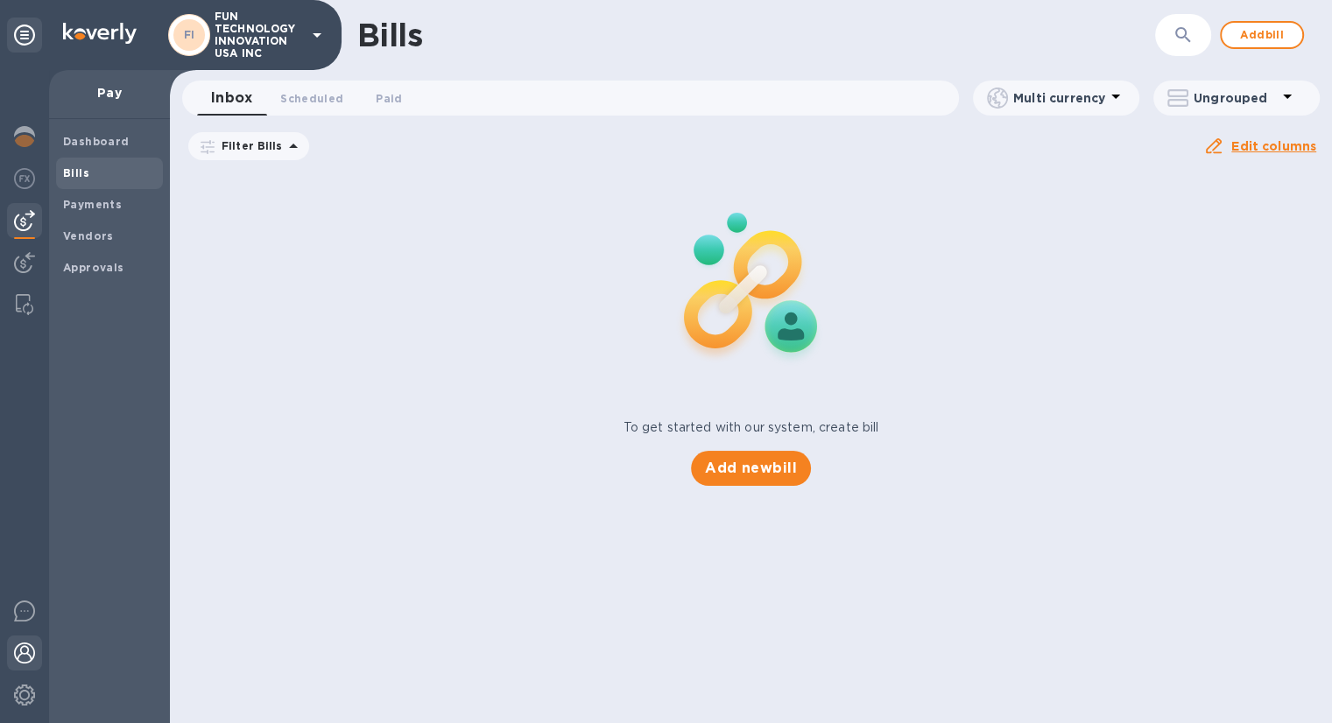
click at [25, 652] on img at bounding box center [24, 653] width 21 height 21
